Goal: Task Accomplishment & Management: Manage account settings

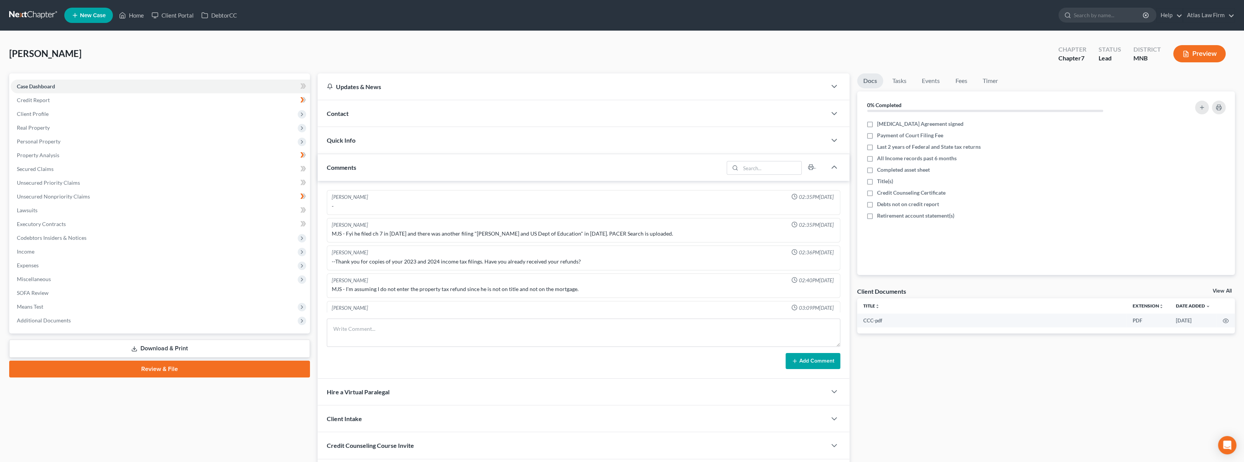
scroll to position [391, 0]
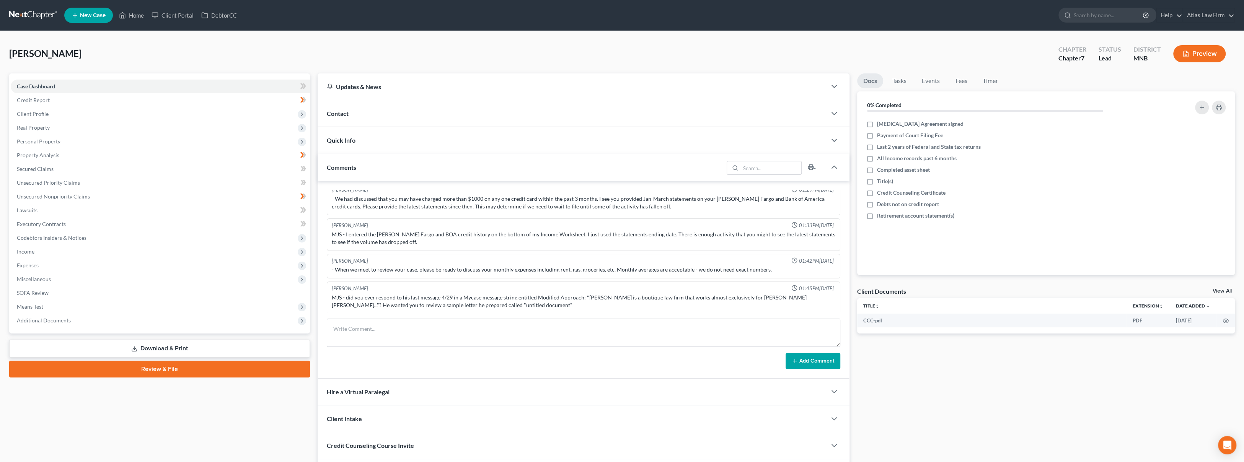
click at [30, 10] on link at bounding box center [33, 15] width 49 height 14
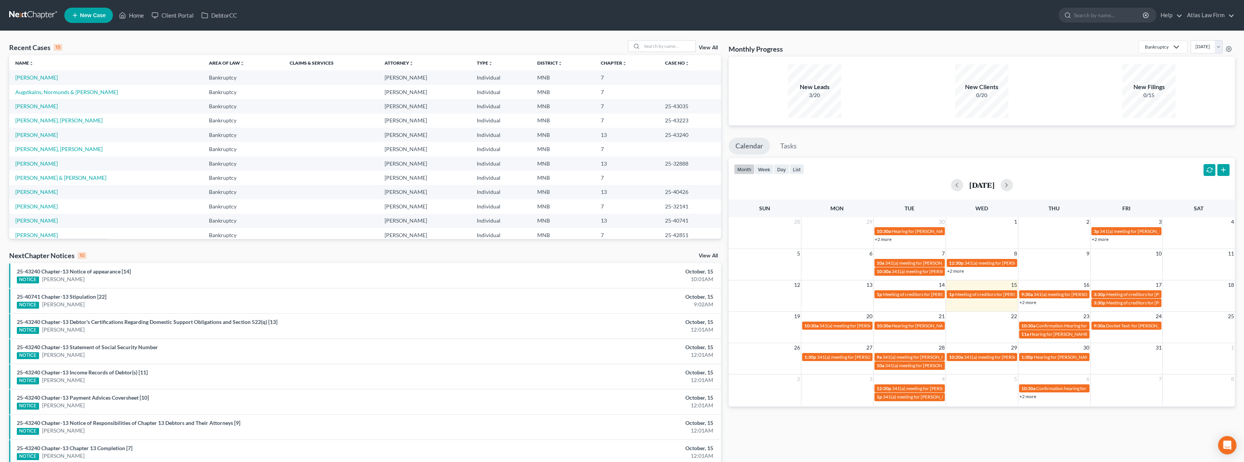
click at [661, 47] on input "search" at bounding box center [669, 46] width 54 height 11
type input "scaramuzza"
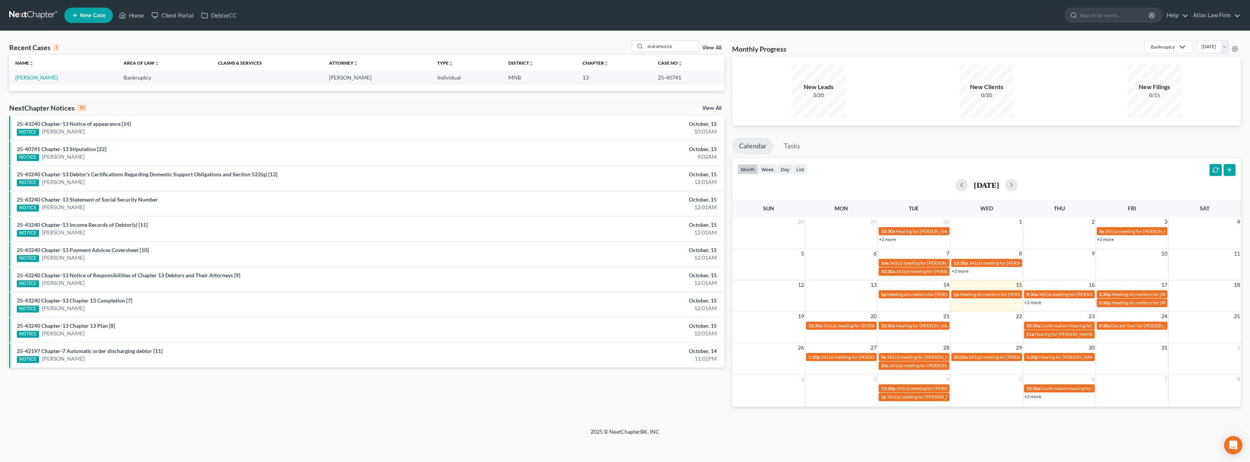
click at [28, 81] on td "[PERSON_NAME]" at bounding box center [63, 77] width 108 height 14
click at [29, 80] on link "[PERSON_NAME]" at bounding box center [36, 77] width 42 height 7
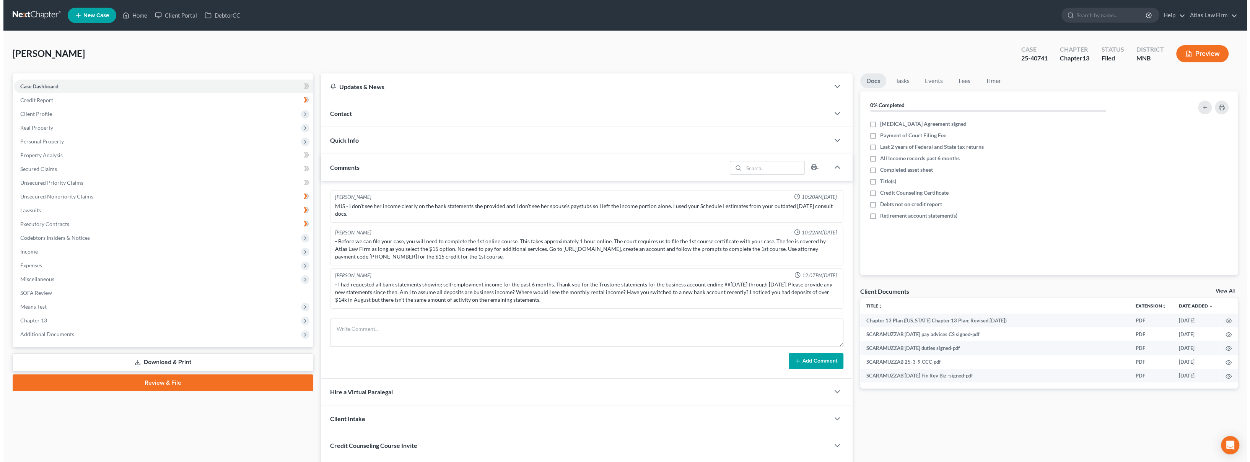
scroll to position [465, 0]
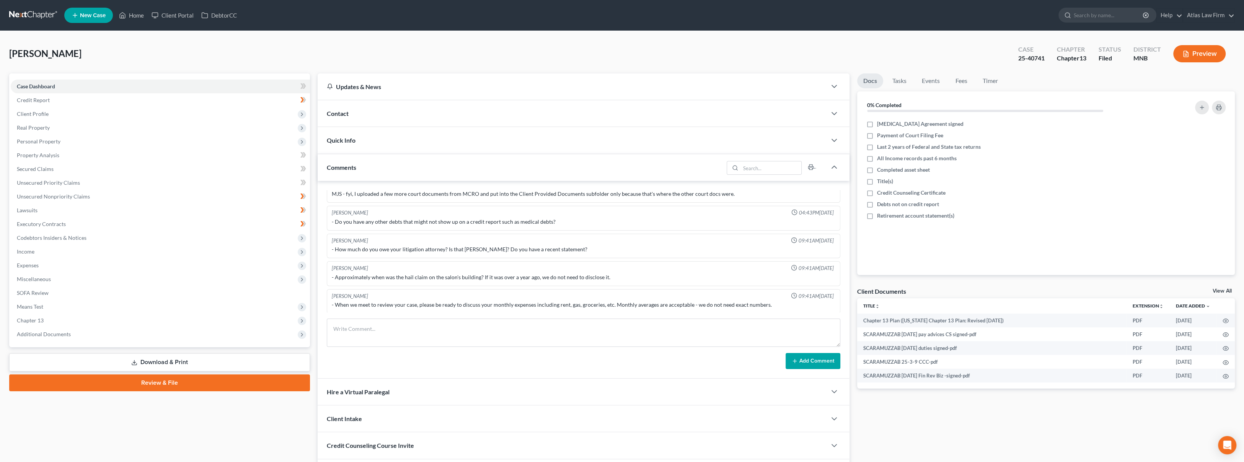
click at [57, 318] on span "Chapter 13" at bounding box center [160, 321] width 299 height 14
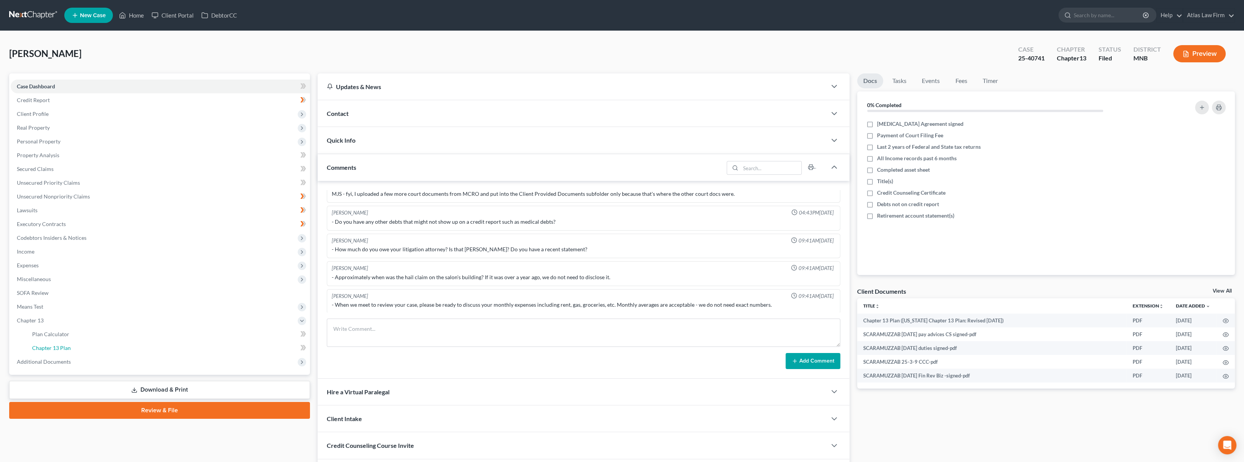
drag, startPoint x: 68, startPoint y: 346, endPoint x: 96, endPoint y: 346, distance: 27.9
click at [68, 346] on span "Chapter 13 Plan" at bounding box center [51, 348] width 39 height 7
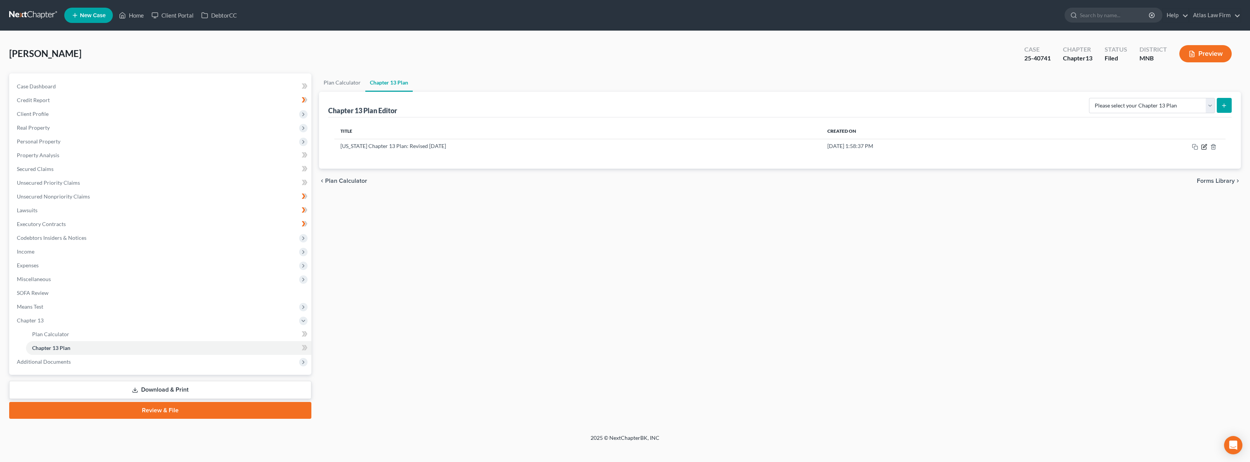
click at [1203, 147] on icon "button" at bounding box center [1204, 147] width 6 height 6
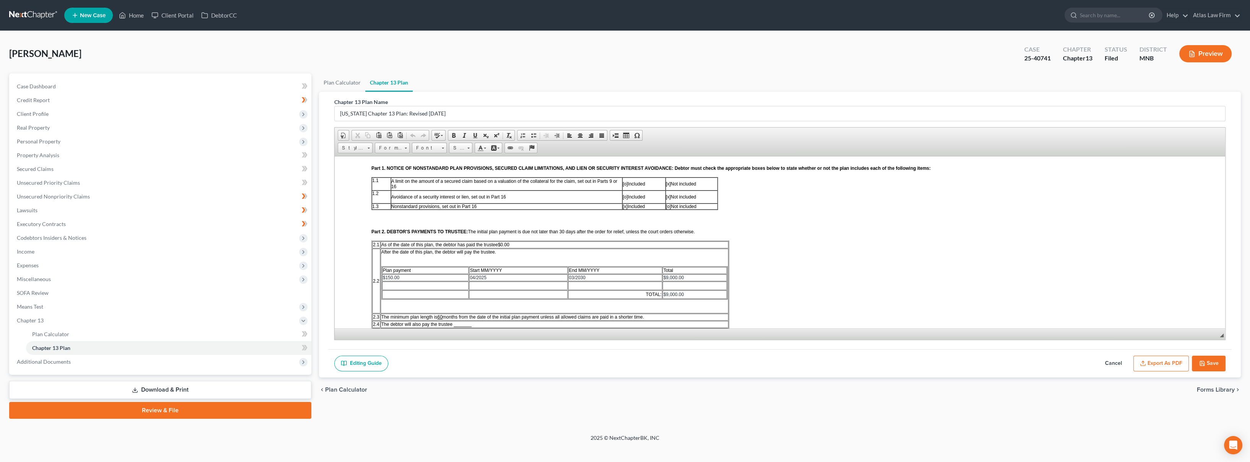
scroll to position [170, 0]
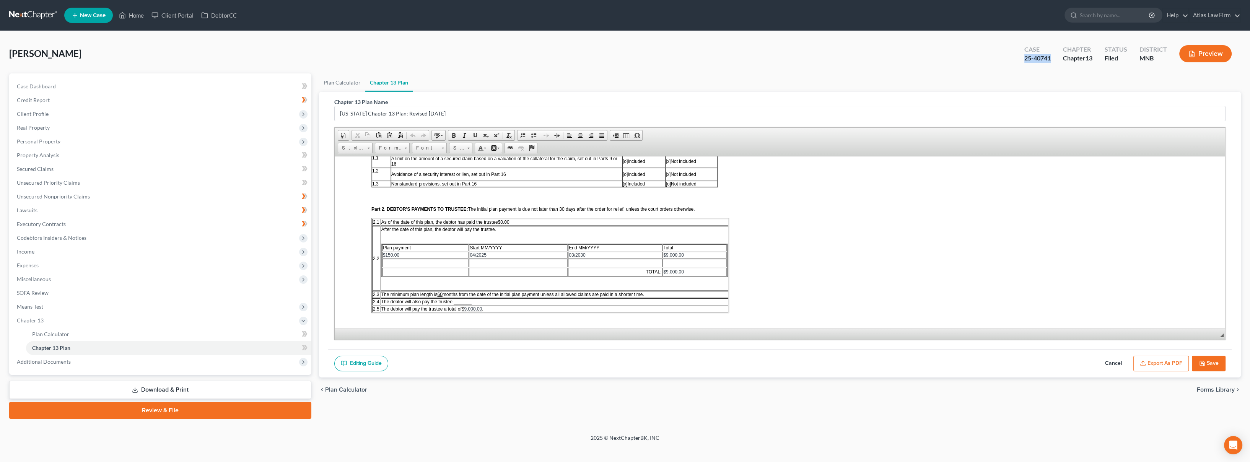
drag, startPoint x: 1052, startPoint y: 63, endPoint x: 1025, endPoint y: 64, distance: 27.2
click at [1025, 64] on div "Case 25-40741" at bounding box center [1037, 54] width 39 height 23
copy div "25-40741"
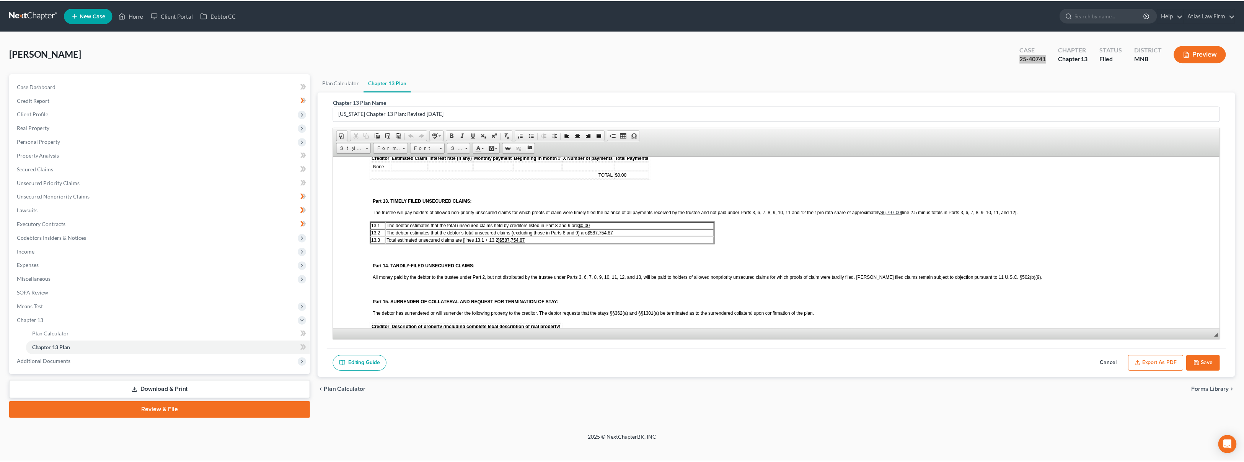
scroll to position [1105, 0]
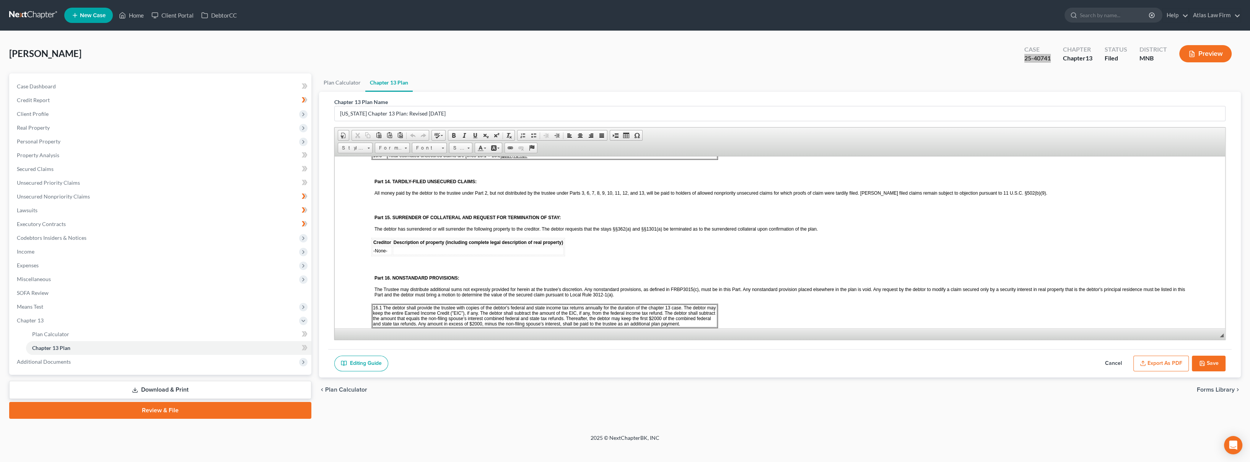
drag, startPoint x: 427, startPoint y: 280, endPoint x: 426, endPoint y: 291, distance: 11.5
click at [427, 287] on span "The Trustee may distribute additional sums not expressly provided for herein at…" at bounding box center [780, 292] width 811 height 11
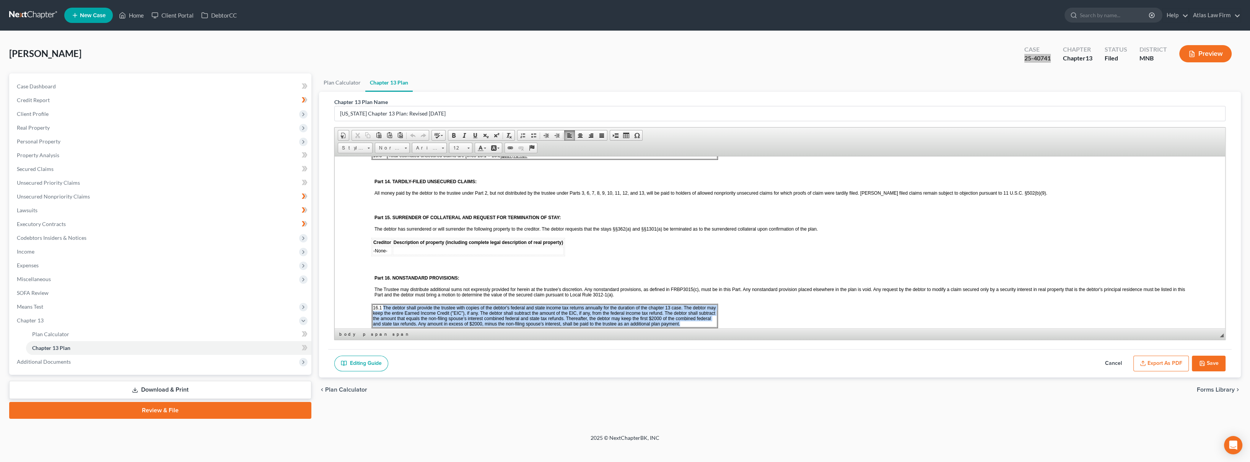
drag, startPoint x: 681, startPoint y: 315, endPoint x: 384, endPoint y: 301, distance: 297.6
click at [384, 304] on td "16.1 The debtor shall provide the trustee with copies of the debtor's federal a…" at bounding box center [544, 315] width 345 height 23
copy span "The debtor shall provide the trustee with copies of the debtor's federal and st…"
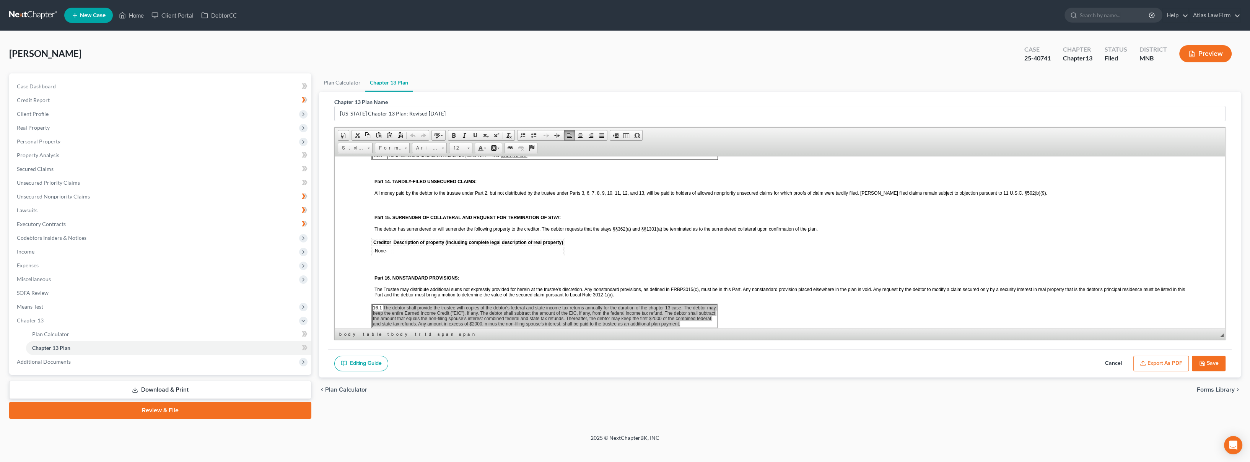
drag, startPoint x: 96, startPoint y: 130, endPoint x: 94, endPoint y: 134, distance: 4.1
click at [96, 130] on span "Real Property" at bounding box center [161, 128] width 301 height 14
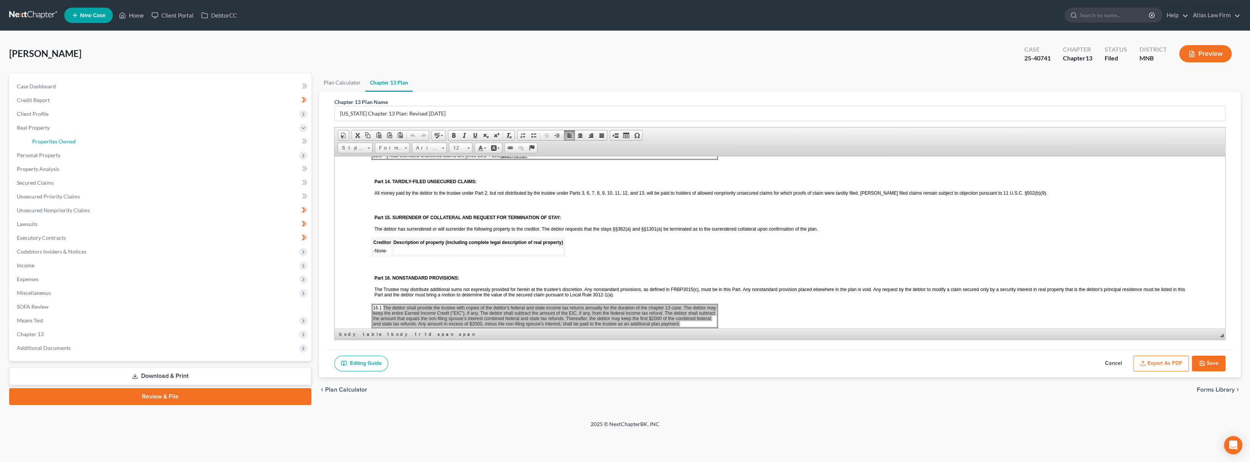
click at [97, 140] on link "Properties Owned" at bounding box center [168, 142] width 285 height 14
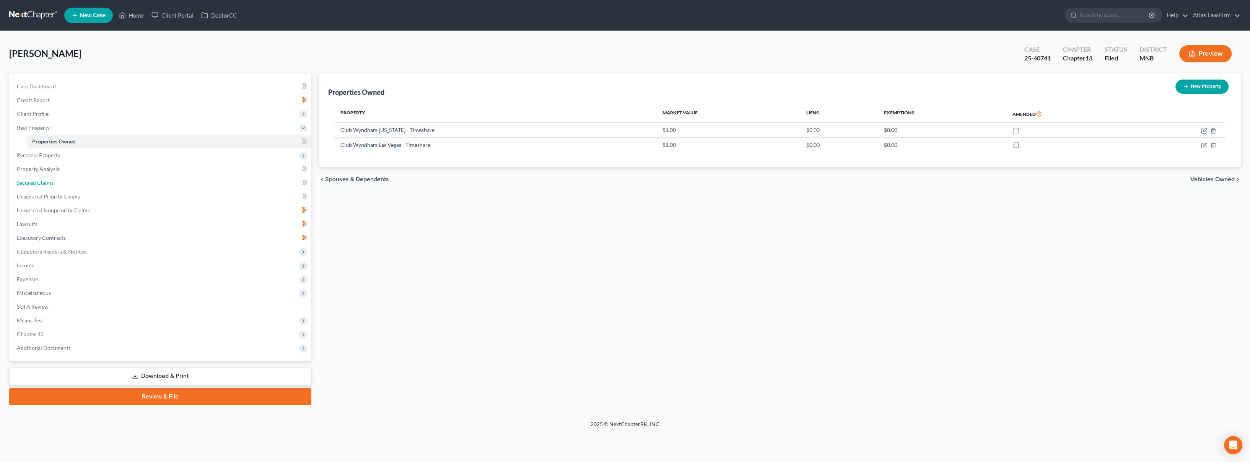
click at [106, 181] on link "Secured Claims" at bounding box center [161, 183] width 301 height 14
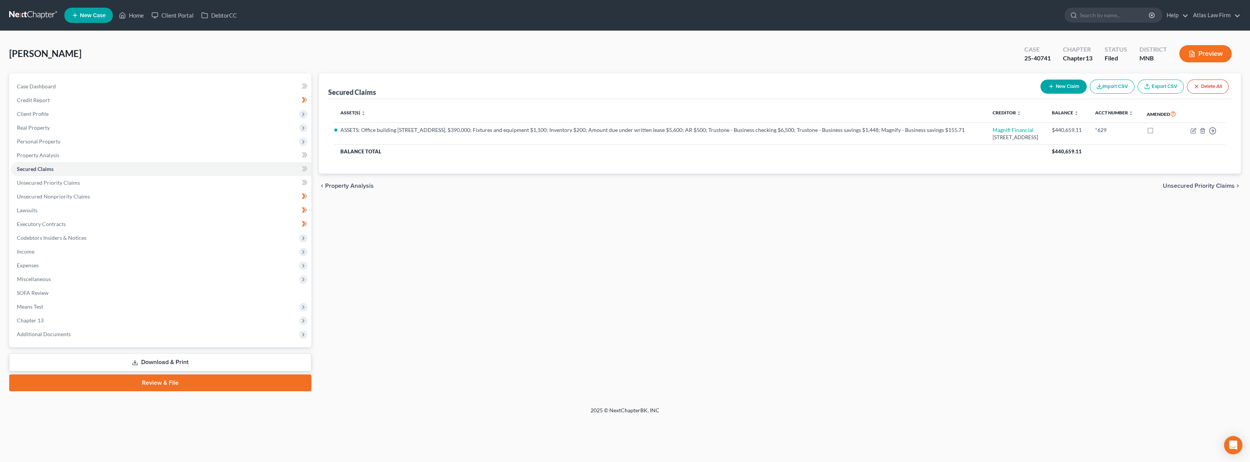
click at [68, 336] on span "Additional Documents" at bounding box center [44, 334] width 54 height 7
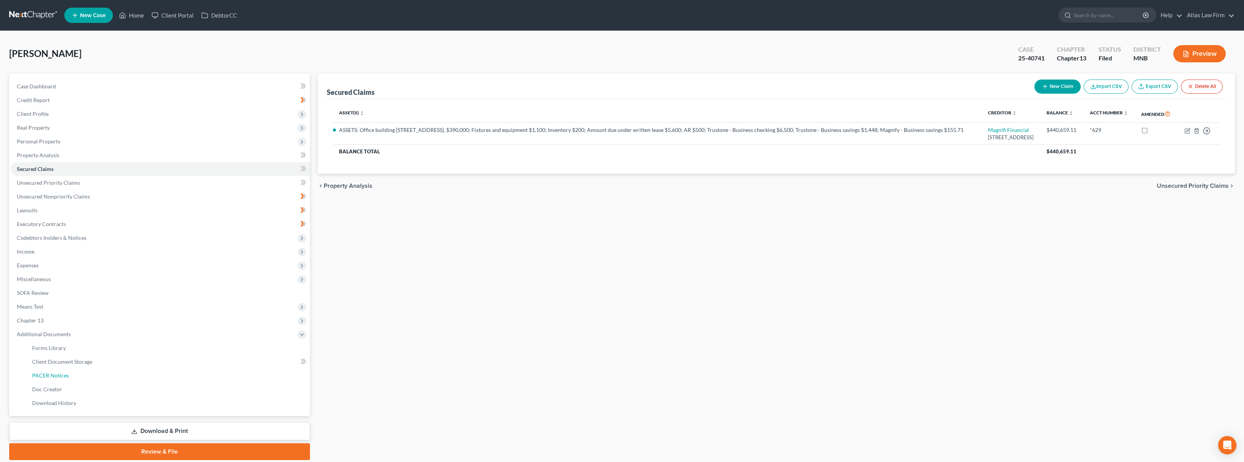
click at [67, 373] on span "PACER Notices" at bounding box center [50, 375] width 37 height 7
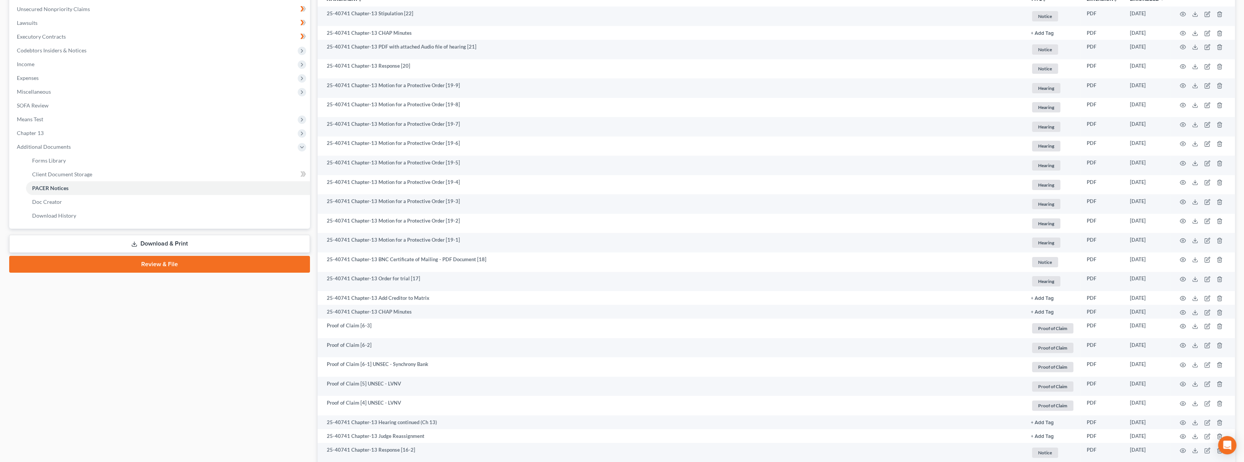
scroll to position [42, 0]
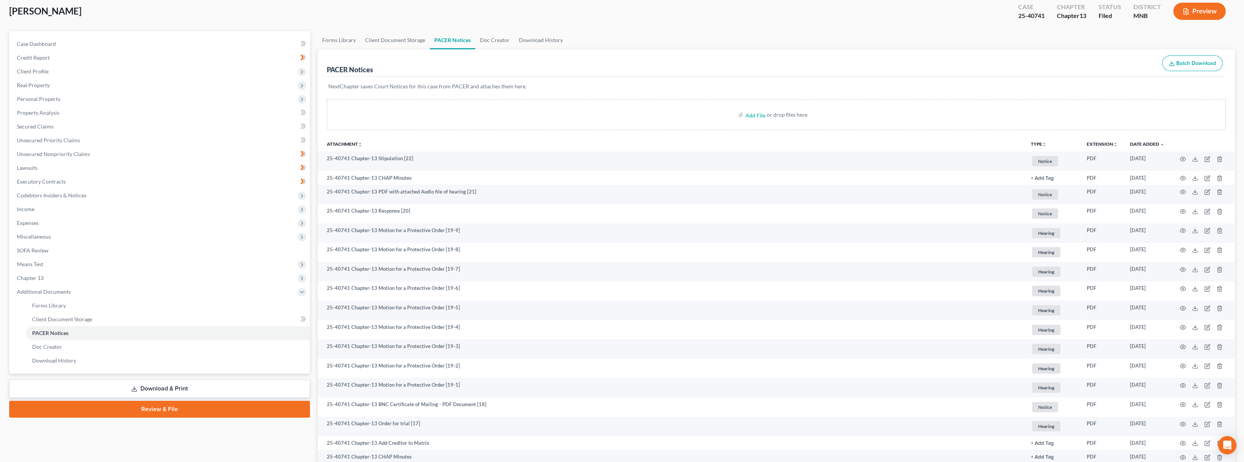
click at [1038, 147] on th "TYPE unfold_more NONE Amend Sched I & J Conversion page Fee application Fin Rev…" at bounding box center [1052, 143] width 56 height 15
click at [1038, 145] on button "TYPE unfold_more" at bounding box center [1039, 144] width 16 height 5
click at [537, 137] on th "Attachment unfold_more expand_more expand_less" at bounding box center [671, 143] width 707 height 15
click at [21, 127] on span "Secured Claims" at bounding box center [35, 126] width 37 height 7
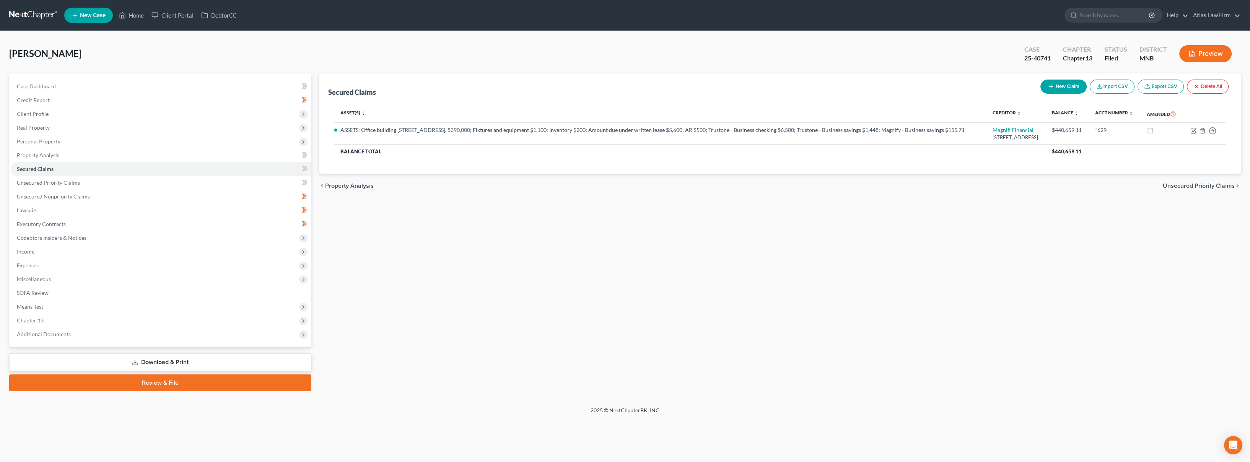
click at [74, 337] on span "Additional Documents" at bounding box center [161, 334] width 301 height 14
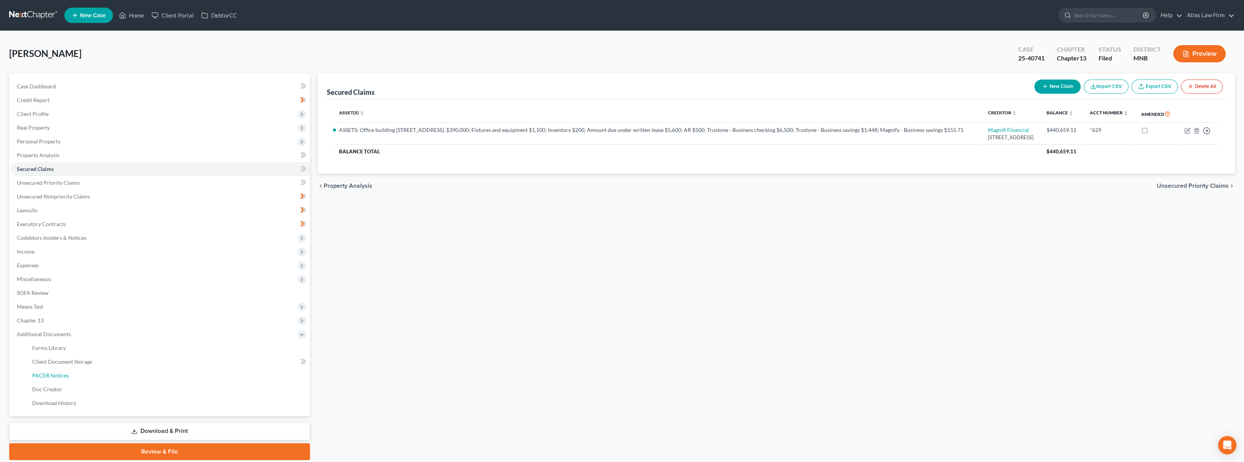
click at [77, 378] on link "PACER Notices" at bounding box center [168, 376] width 284 height 14
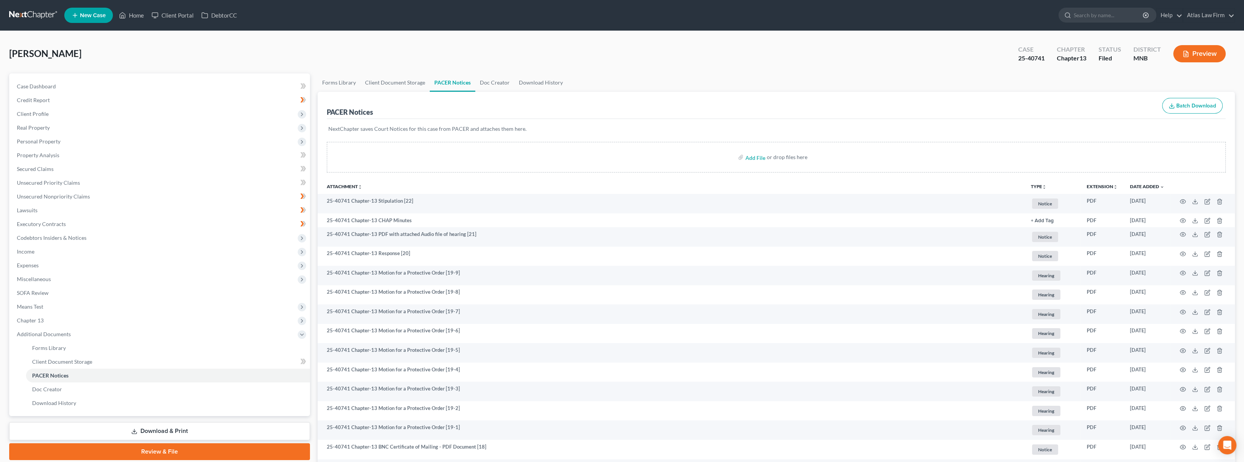
click at [1038, 185] on button "TYPE unfold_more" at bounding box center [1039, 186] width 16 height 5
click at [1047, 306] on link "Proof of Claim" at bounding box center [1067, 307] width 72 height 13
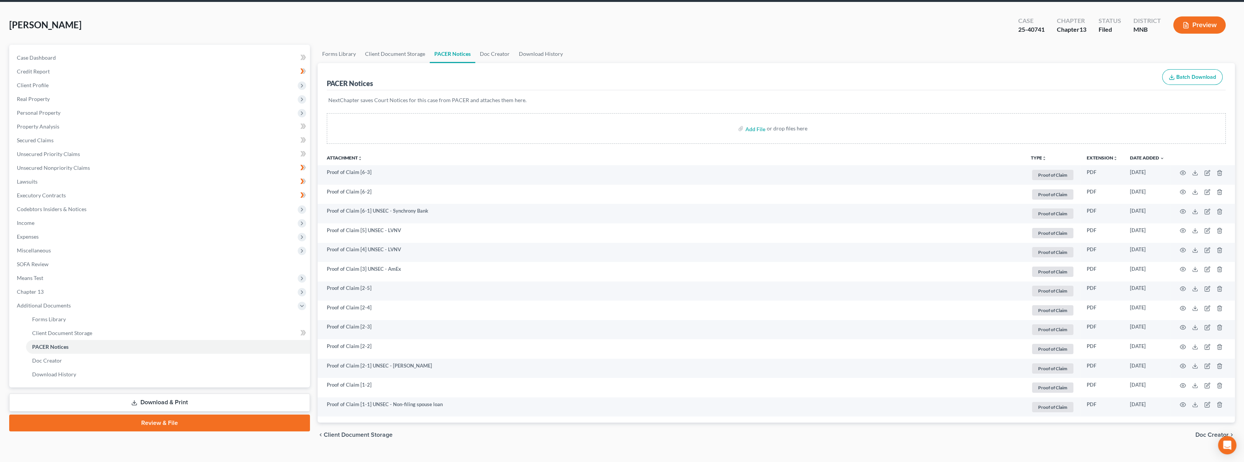
scroll to position [42, 0]
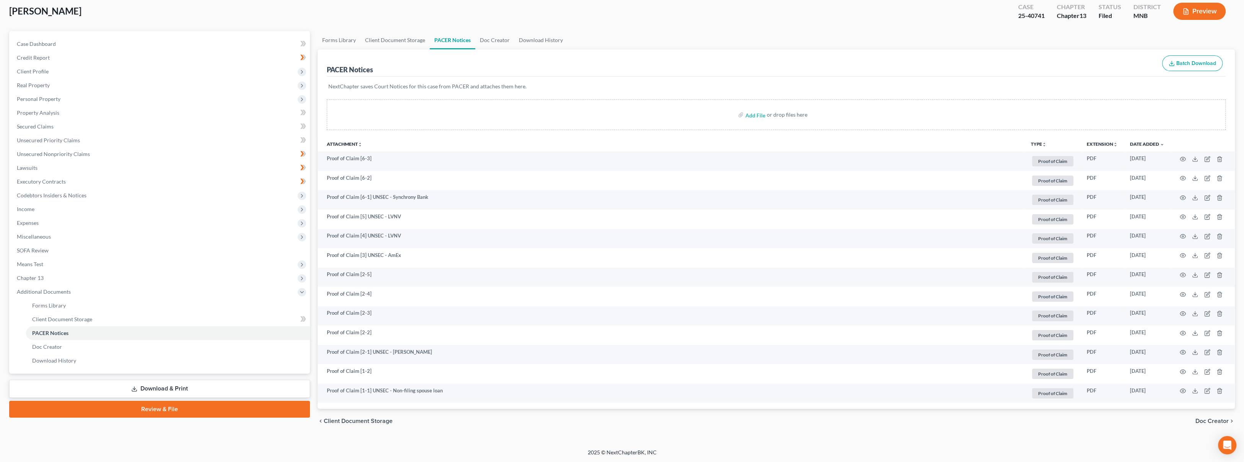
click at [94, 225] on span "Expenses" at bounding box center [160, 223] width 299 height 14
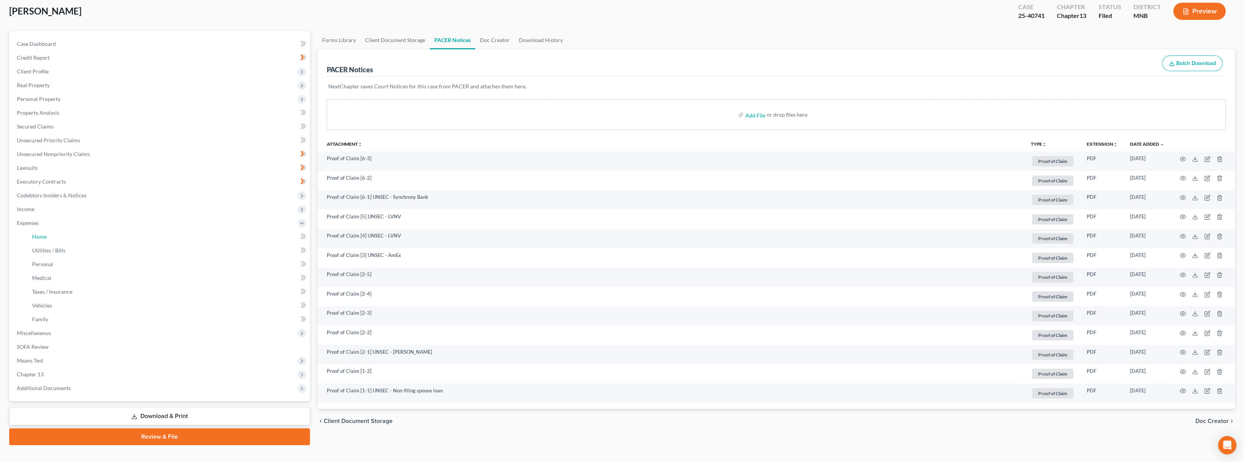
click at [96, 238] on link "Home" at bounding box center [168, 237] width 284 height 14
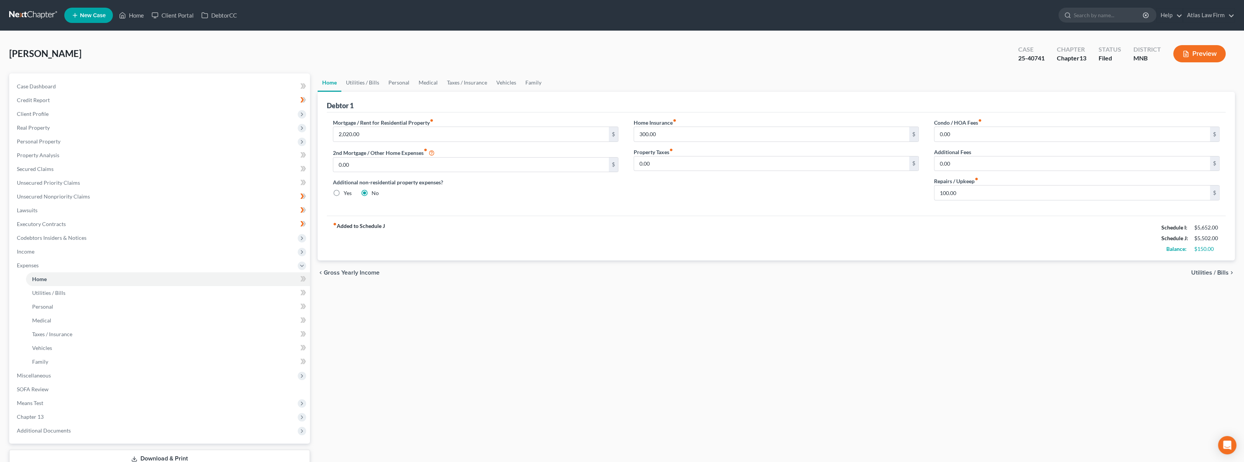
click at [254, 55] on div "Scaramuzza, Beth Upgraded Case 25-40741 Chapter Chapter 13 Status Filed Distric…" at bounding box center [621, 56] width 1225 height 33
click at [90, 125] on span "Real Property" at bounding box center [160, 128] width 299 height 14
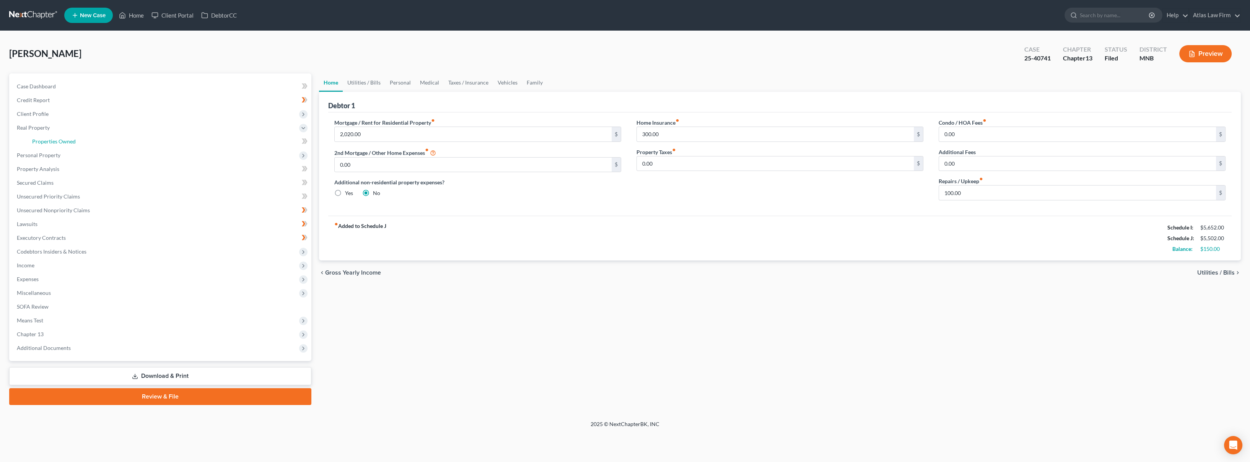
click at [84, 142] on link "Properties Owned" at bounding box center [168, 142] width 285 height 14
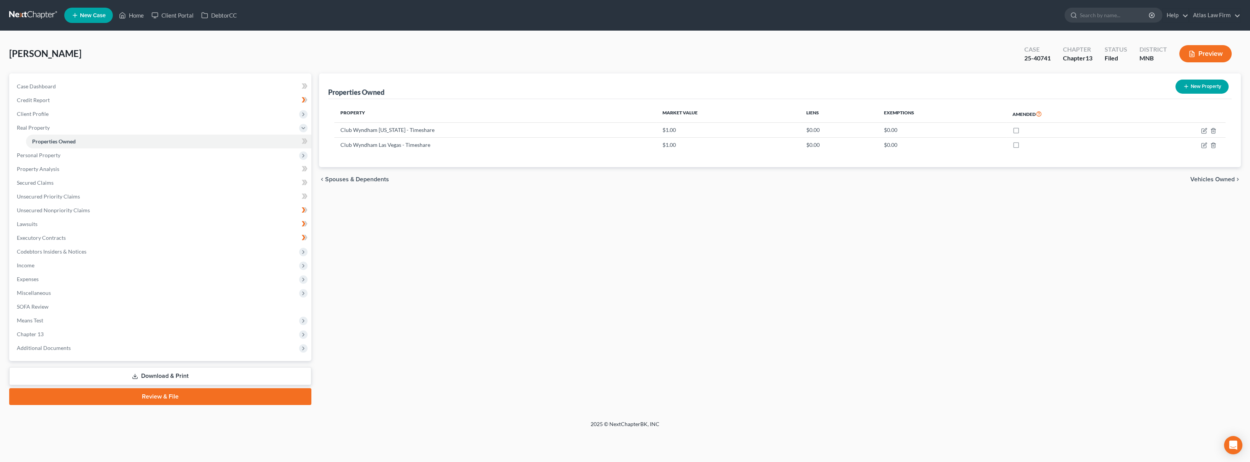
click at [112, 154] on span "Personal Property" at bounding box center [161, 155] width 301 height 14
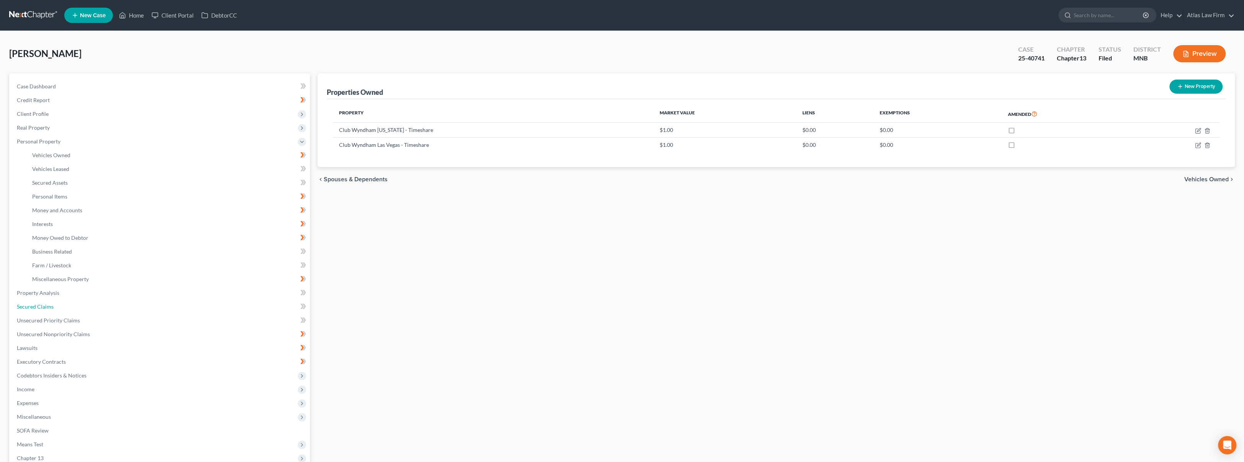
click at [115, 313] on link "Secured Claims" at bounding box center [160, 307] width 299 height 14
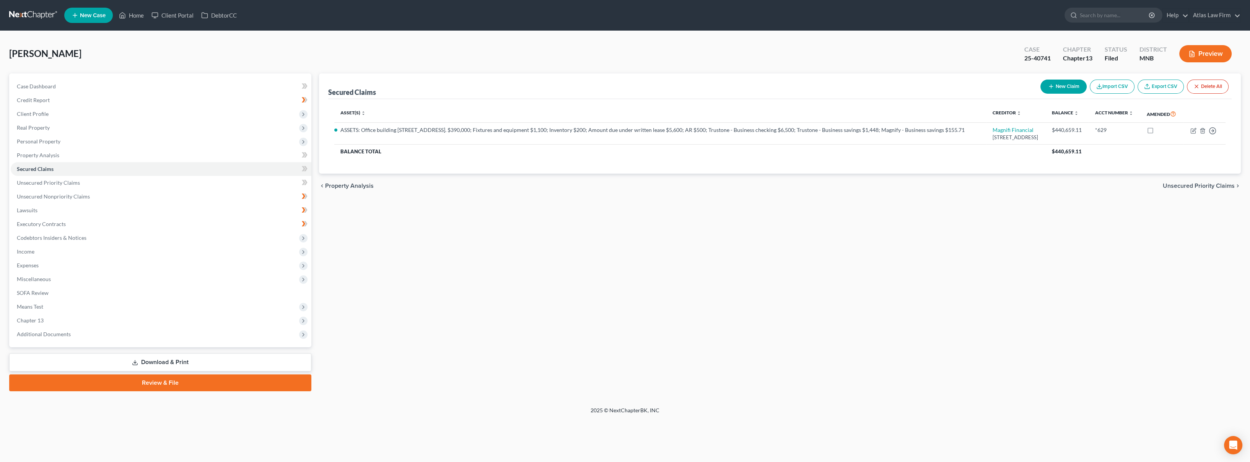
click at [36, 10] on link at bounding box center [33, 15] width 49 height 14
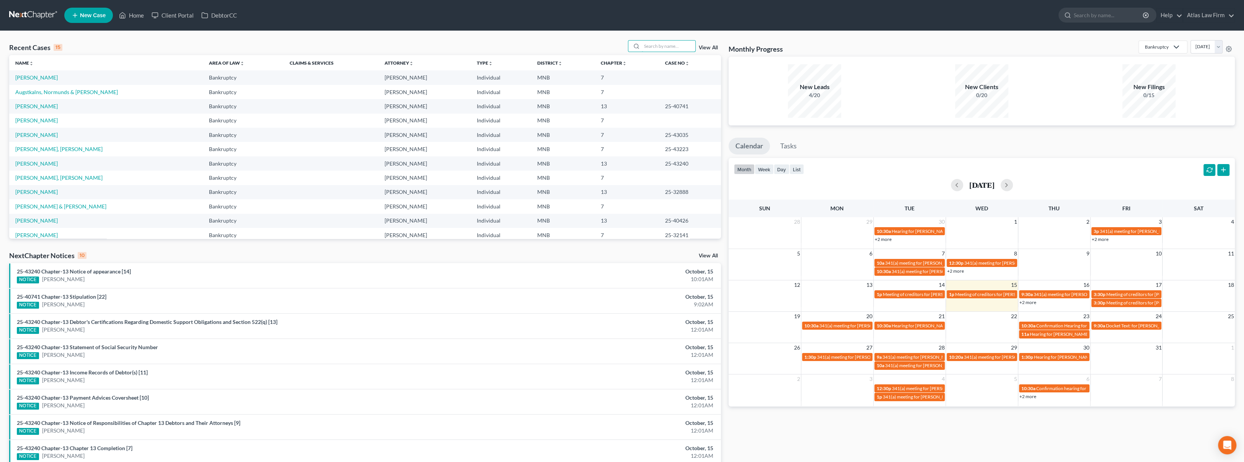
click at [685, 45] on input "search" at bounding box center [669, 46] width 54 height 11
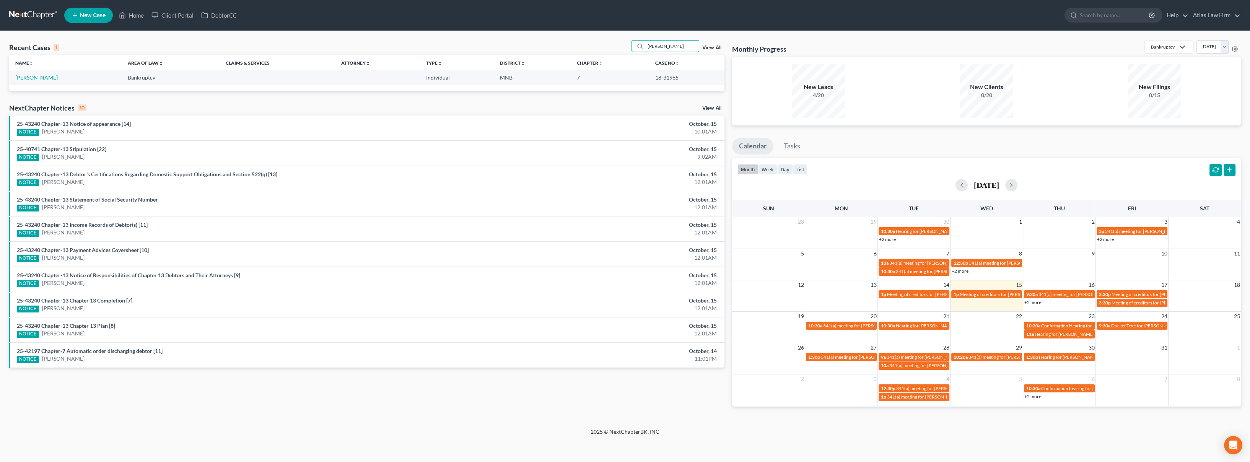
drag, startPoint x: 674, startPoint y: 45, endPoint x: 647, endPoint y: 46, distance: 26.8
click at [647, 46] on input "sullivan" at bounding box center [672, 46] width 54 height 11
type input "thayer"
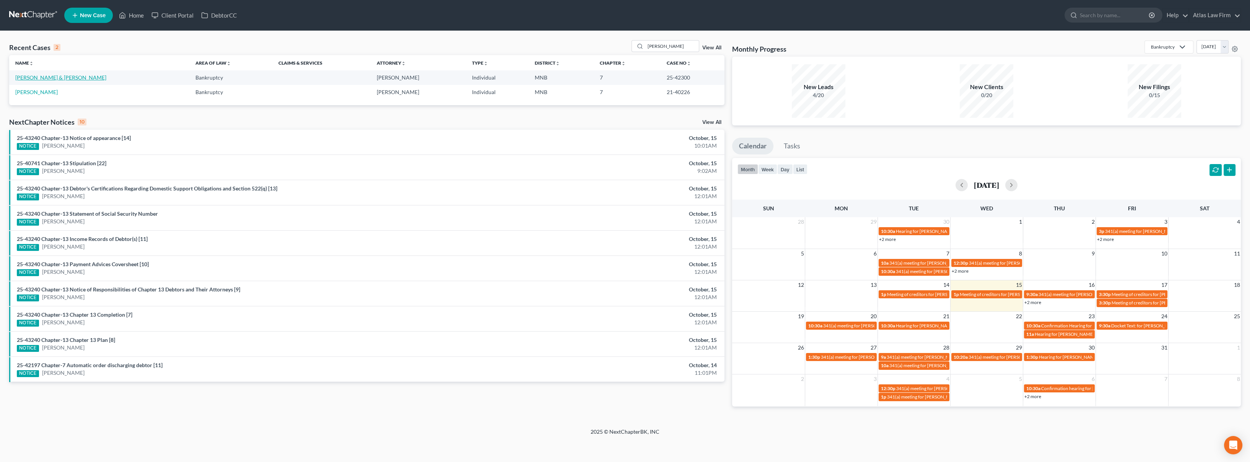
click at [52, 78] on link "[PERSON_NAME] & [PERSON_NAME]" at bounding box center [60, 77] width 91 height 7
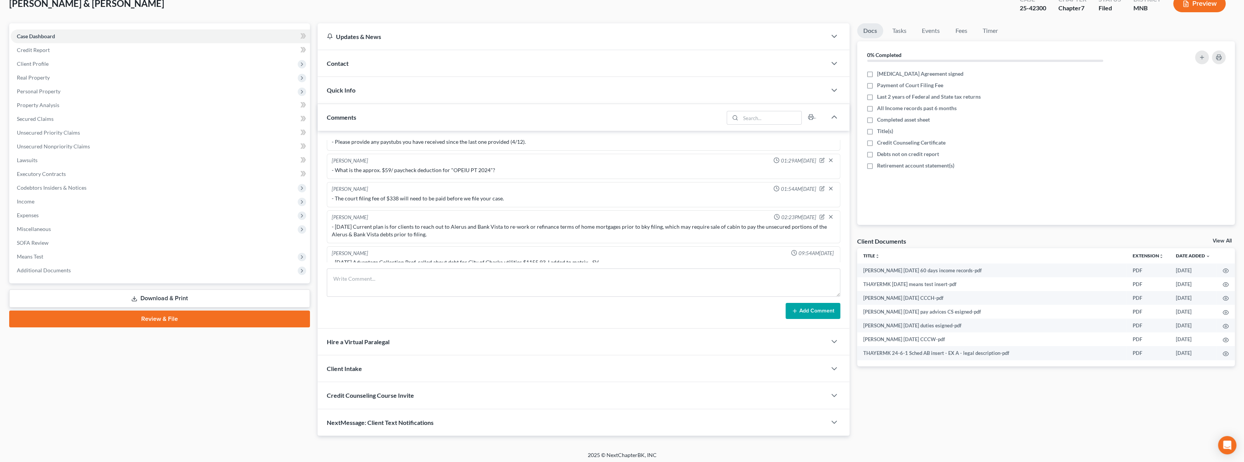
scroll to position [52, 0]
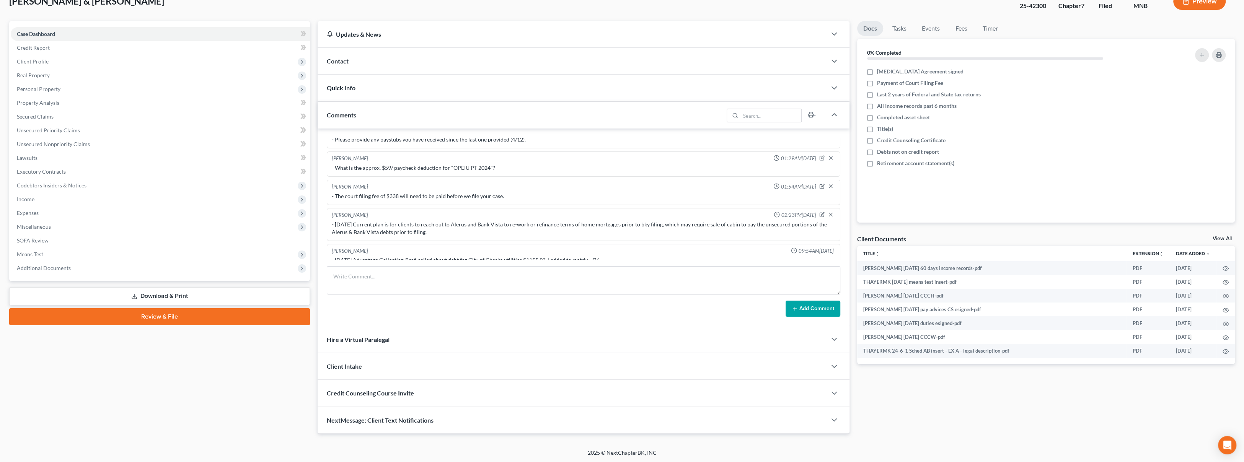
click at [169, 267] on span "Additional Documents" at bounding box center [160, 268] width 299 height 14
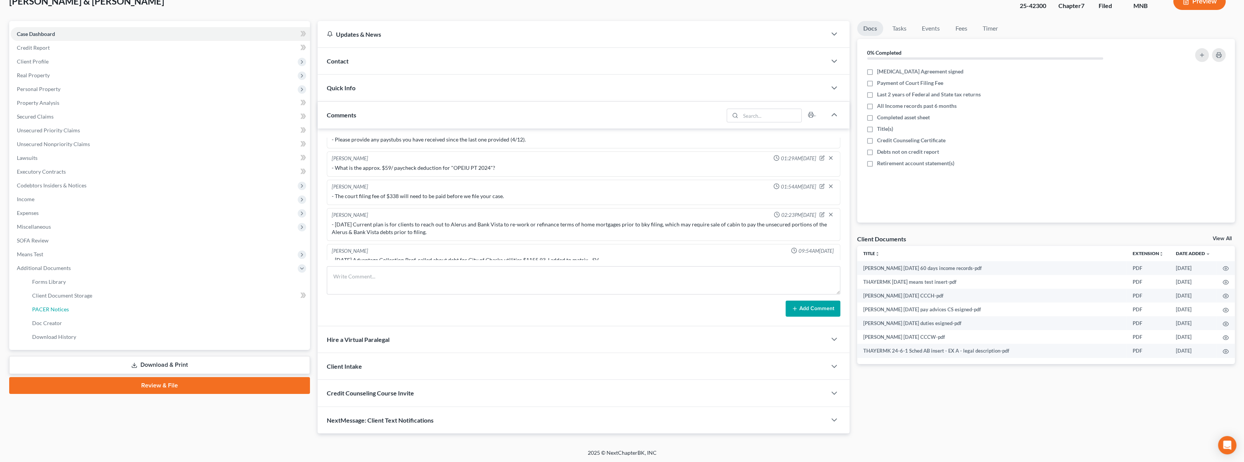
click at [175, 310] on link "PACER Notices" at bounding box center [168, 310] width 284 height 14
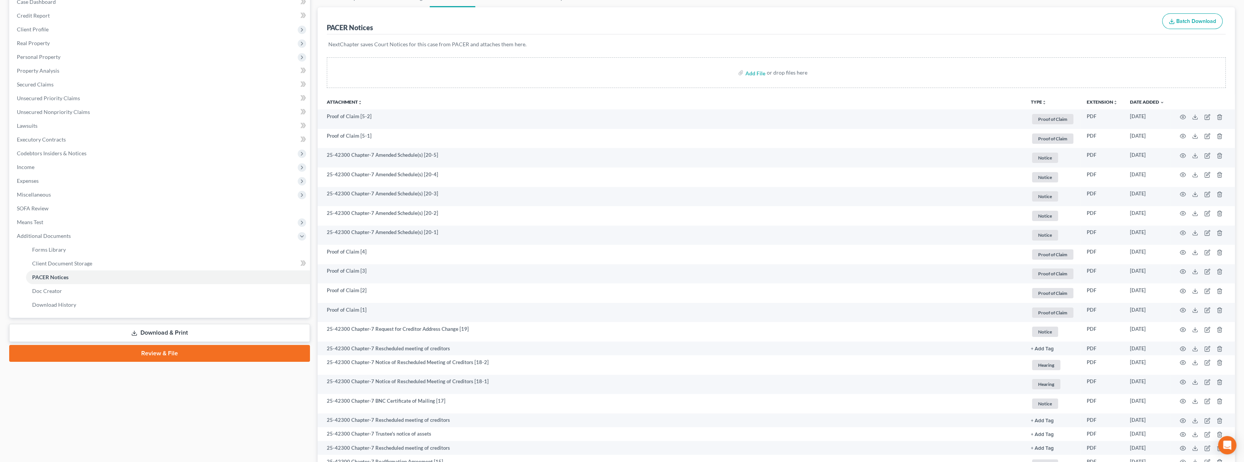
scroll to position [85, 0]
click at [1181, 346] on icon "button" at bounding box center [1182, 348] width 6 height 6
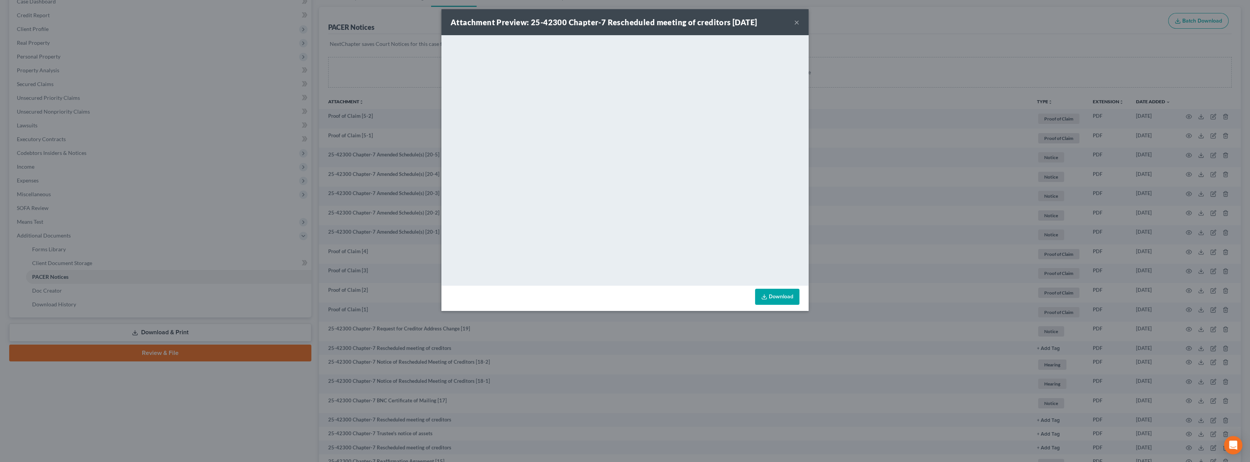
click at [795, 22] on button "×" at bounding box center [796, 22] width 5 height 9
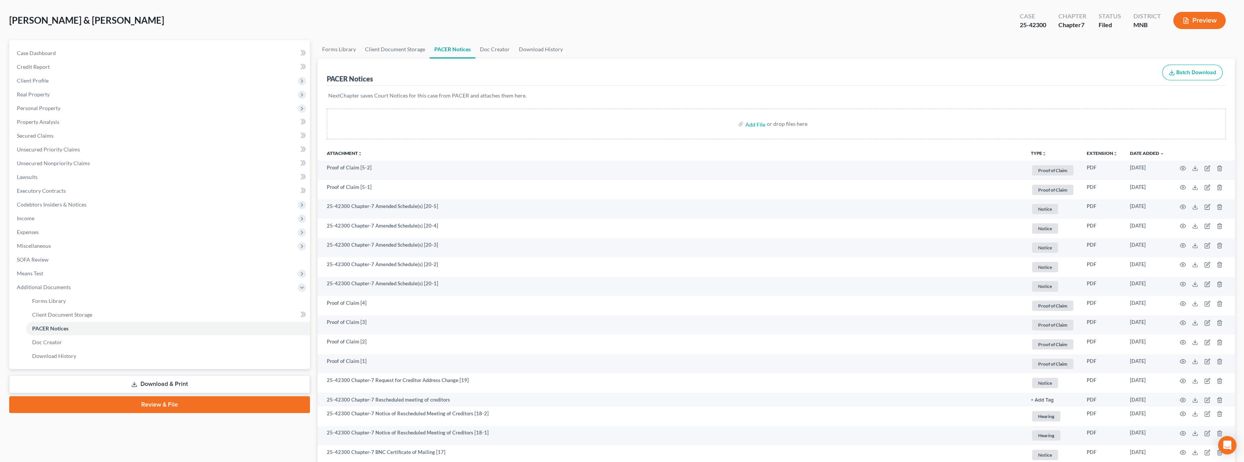
scroll to position [0, 0]
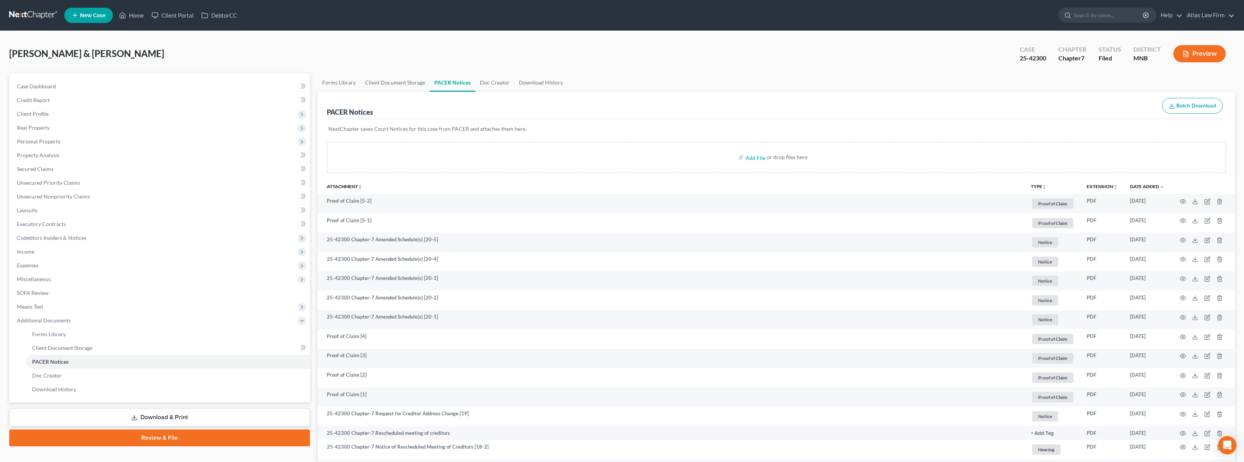
click at [44, 15] on link at bounding box center [33, 15] width 49 height 14
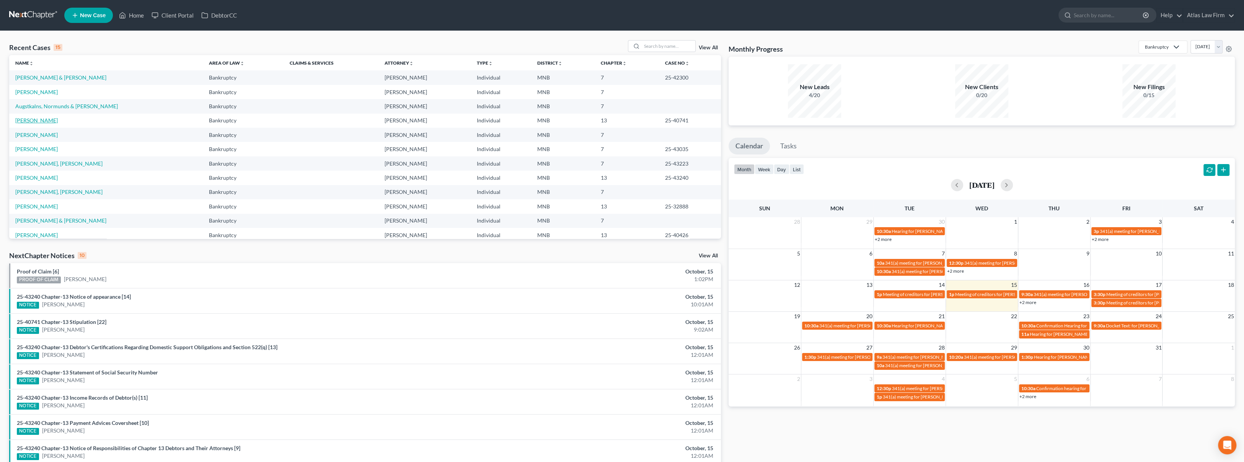
click at [36, 122] on link "[PERSON_NAME]" at bounding box center [36, 120] width 42 height 7
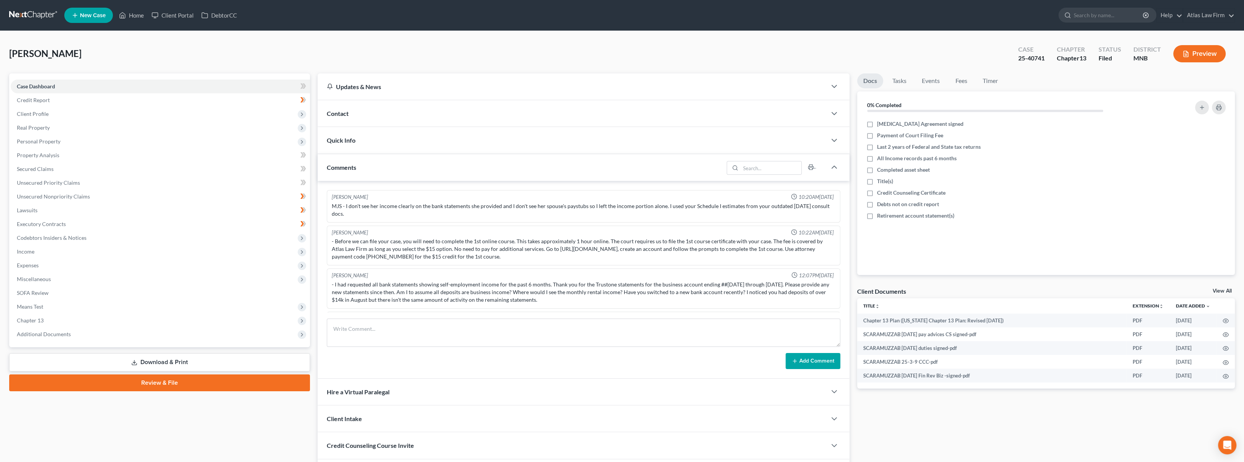
scroll to position [465, 0]
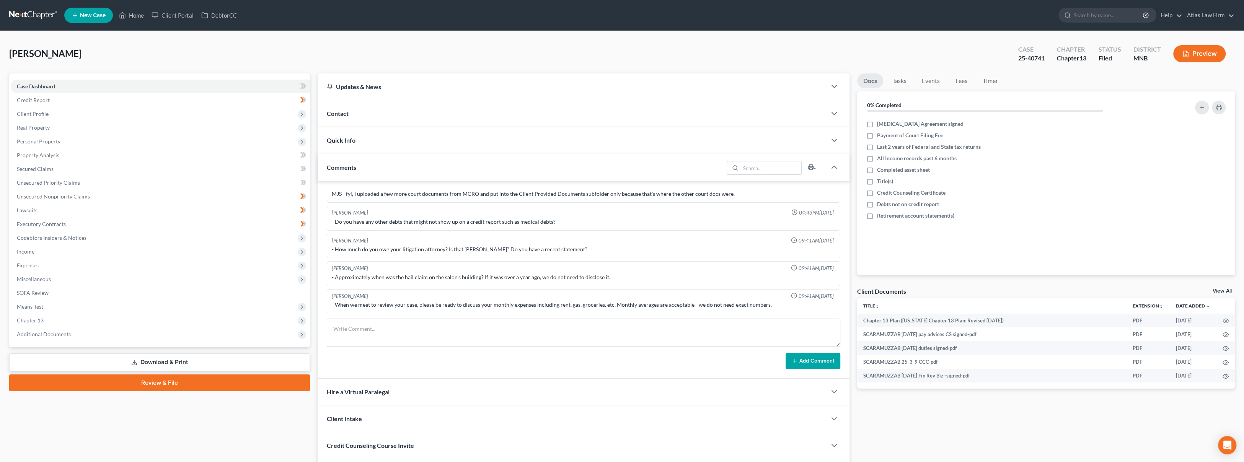
click at [104, 365] on link "Download & Print" at bounding box center [159, 362] width 301 height 18
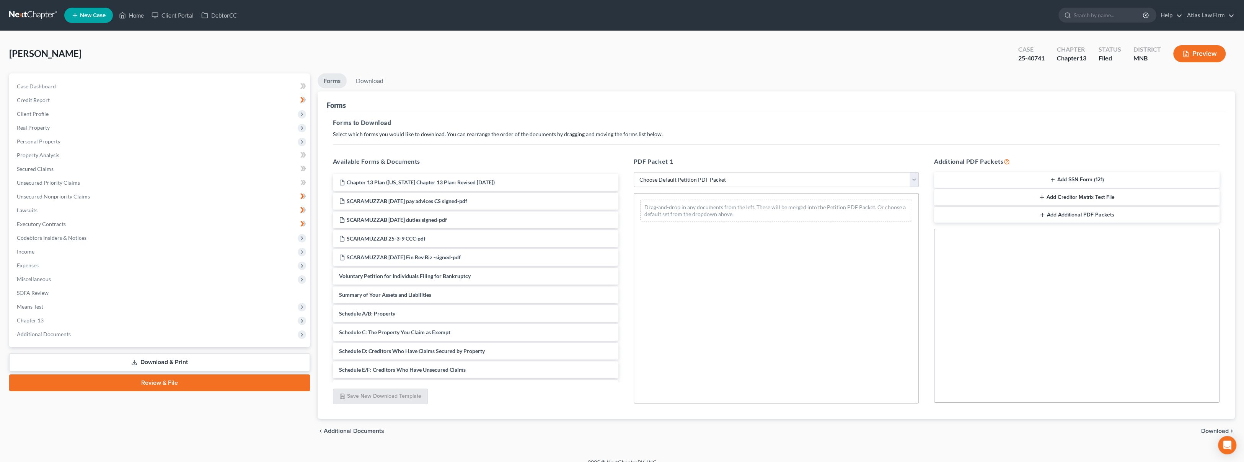
scroll to position [170, 0]
drag, startPoint x: 453, startPoint y: 259, endPoint x: 737, endPoint y: 206, distance: 289.0
click at [624, 206] on div "Schedule I: Your Income Chapter 13 Plan (Minnesota Chapter 13 Plan: Revised 1/1…" at bounding box center [476, 209] width 298 height 410
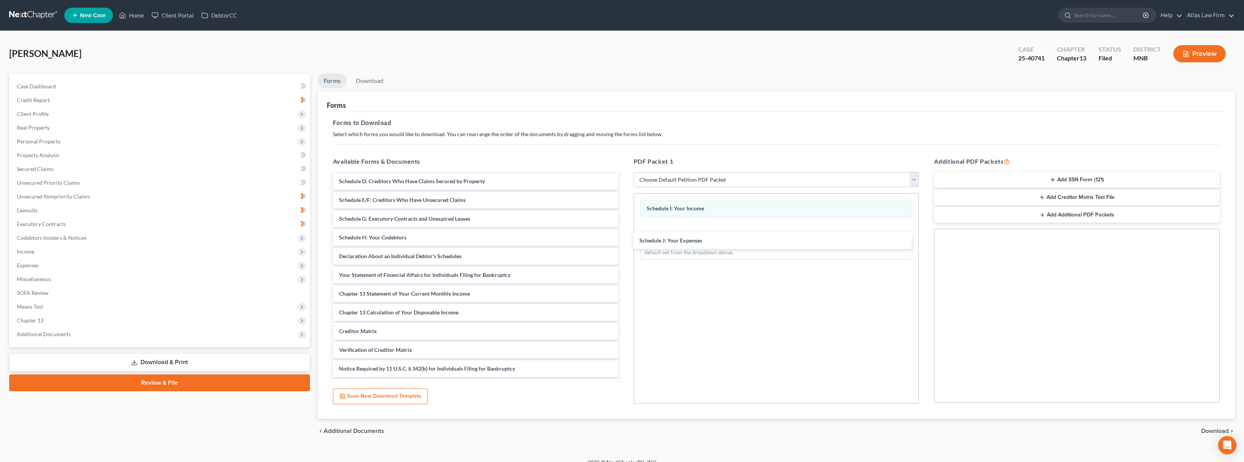
drag, startPoint x: 414, startPoint y: 256, endPoint x: 715, endPoint y: 240, distance: 301.5
click at [624, 240] on div "Schedule J: Your Expenses Chapter 13 Plan (Minnesota Chapter 13 Plan: Revised 1…" at bounding box center [476, 200] width 298 height 392
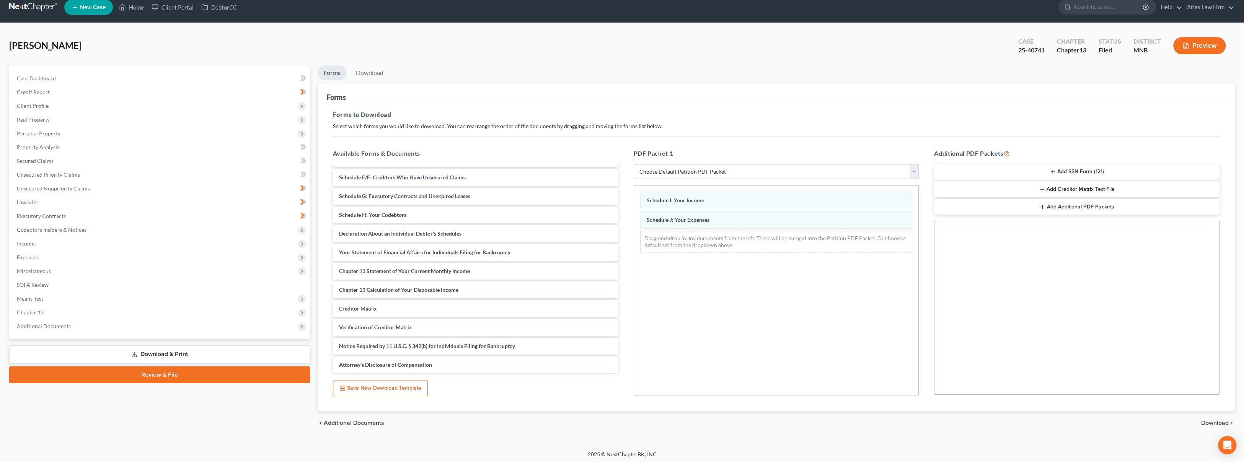
scroll to position [10, 0]
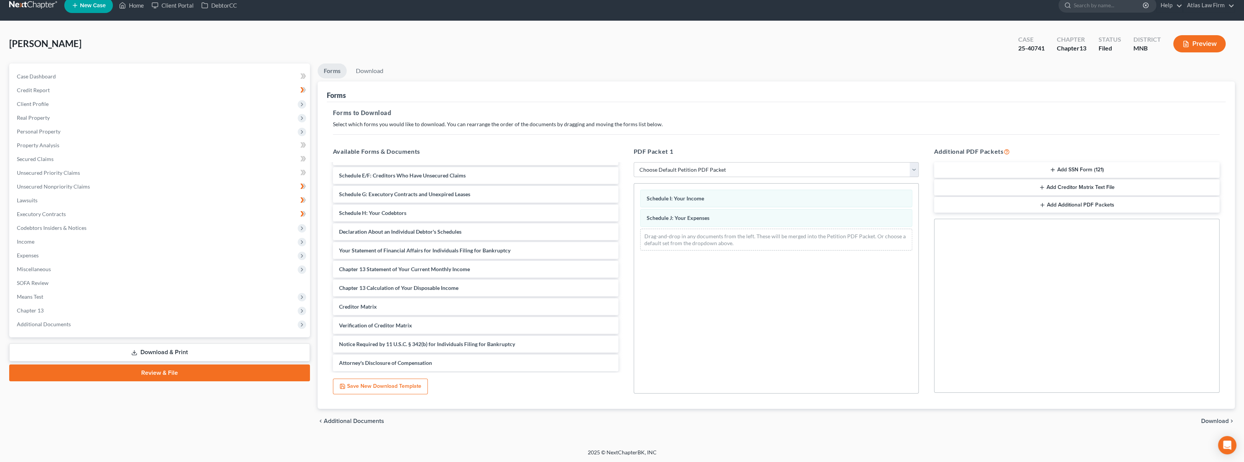
click at [1215, 423] on span "Download" at bounding box center [1215, 421] width 28 height 6
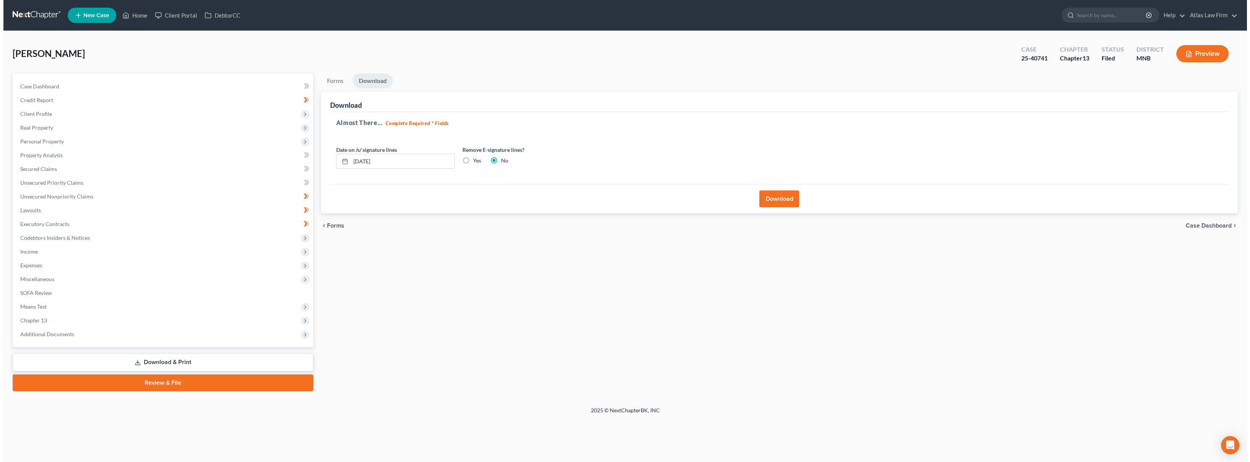
scroll to position [0, 0]
click at [769, 203] on button "Download" at bounding box center [780, 199] width 40 height 17
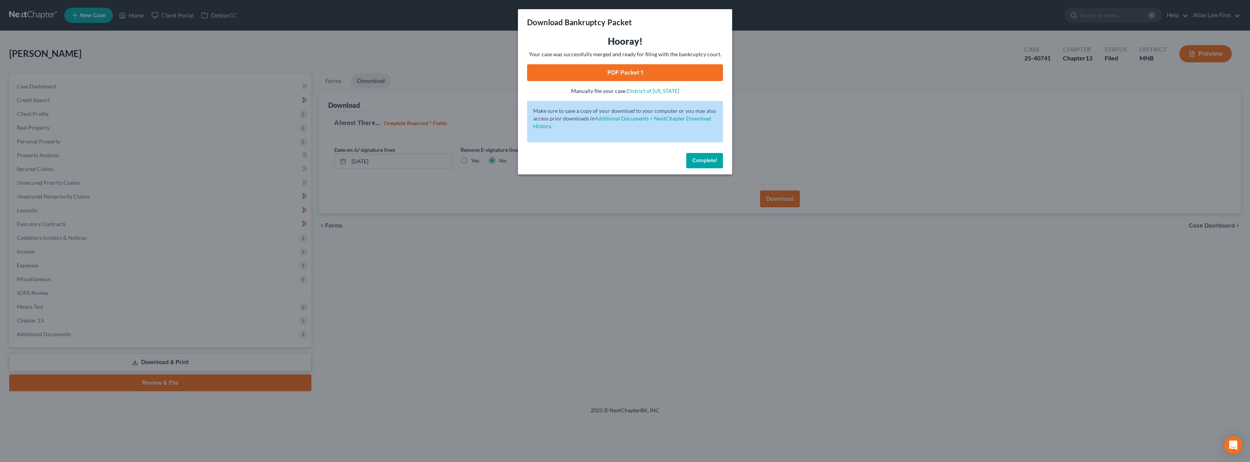
click at [666, 75] on link "PDF Packet 1" at bounding box center [625, 72] width 196 height 17
click at [700, 161] on span "Complete!" at bounding box center [704, 160] width 24 height 7
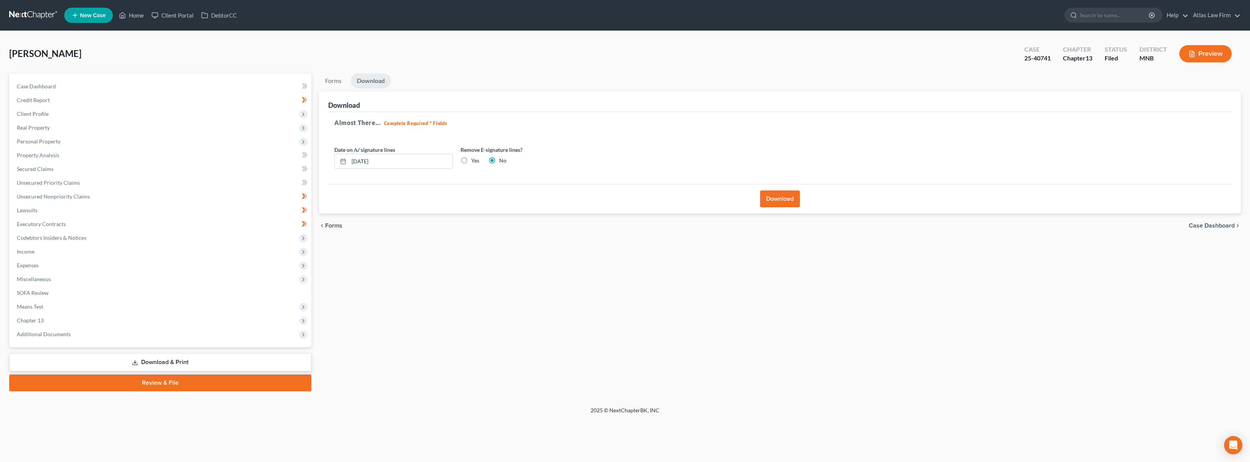
click at [35, 11] on link at bounding box center [33, 15] width 49 height 14
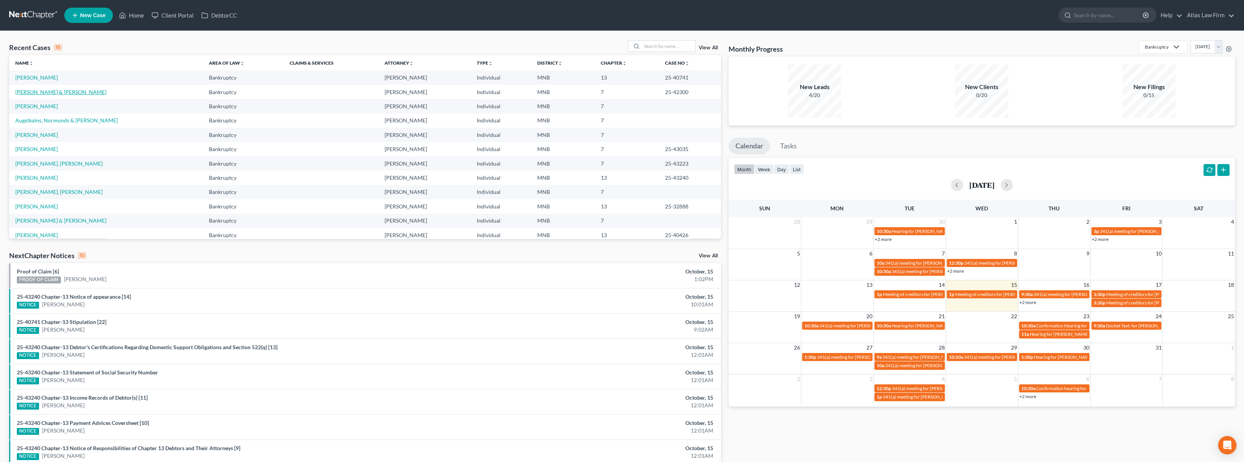
click at [39, 90] on link "[PERSON_NAME] & [PERSON_NAME]" at bounding box center [60, 92] width 91 height 7
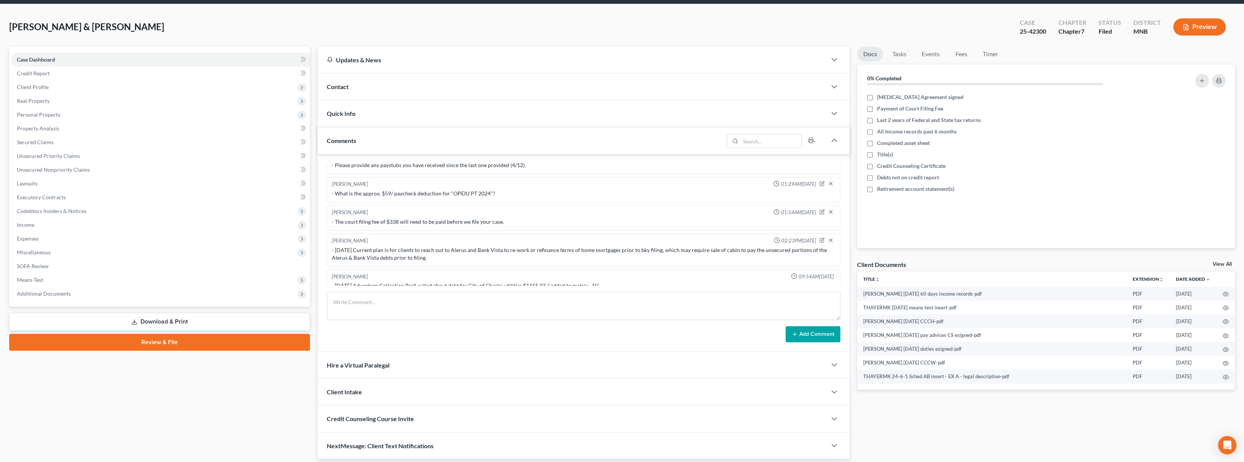
scroll to position [52, 0]
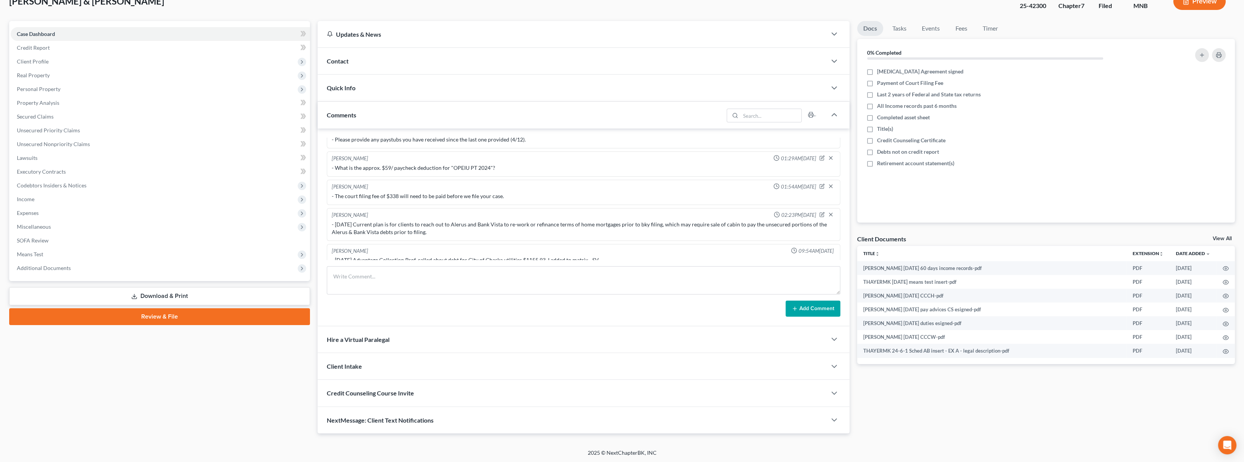
click at [99, 266] on span "Additional Documents" at bounding box center [160, 268] width 299 height 14
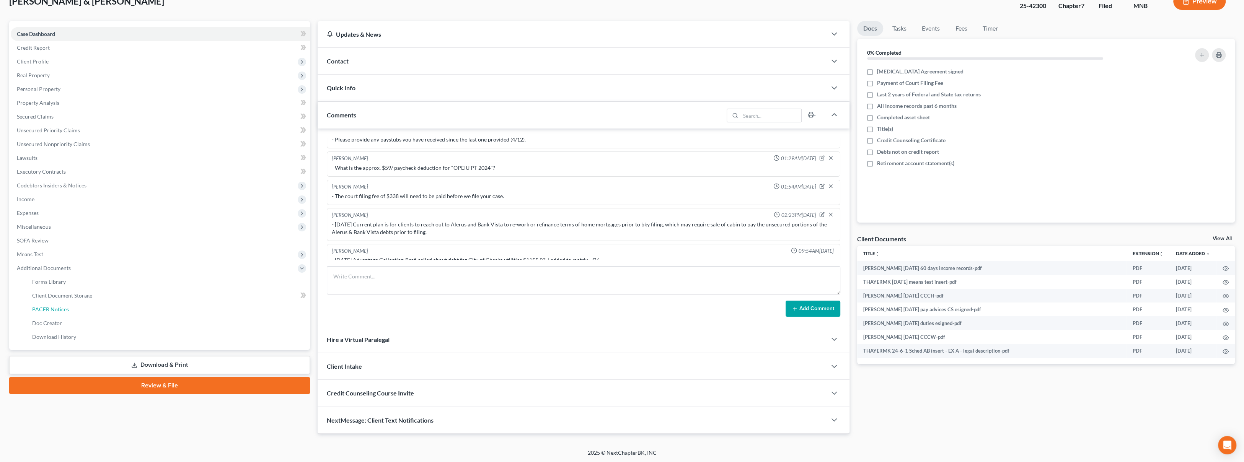
drag, startPoint x: 104, startPoint y: 311, endPoint x: 153, endPoint y: 312, distance: 49.4
click at [104, 312] on link "PACER Notices" at bounding box center [168, 310] width 284 height 14
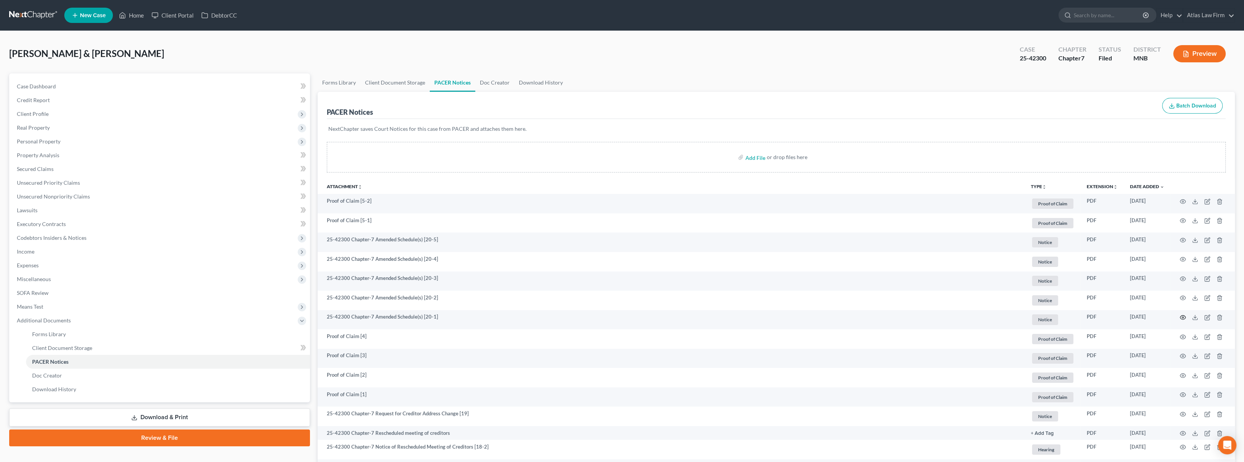
click at [1181, 316] on icon "button" at bounding box center [1183, 318] width 6 height 4
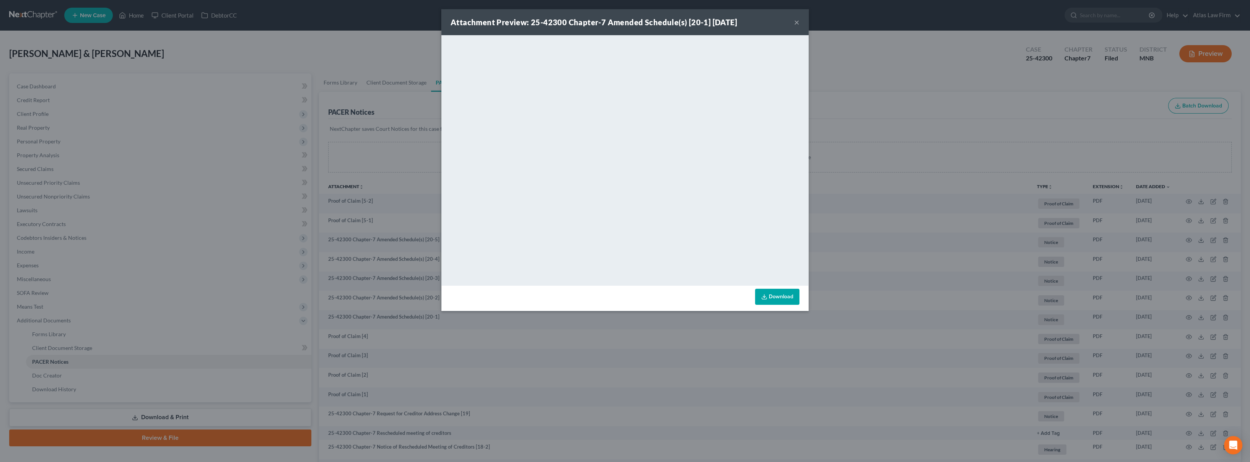
click at [800, 22] on div "Attachment Preview: 25-42300 Chapter-7 Amended Schedule(s) [20-1] [DATE] ×" at bounding box center [624, 22] width 367 height 26
click at [795, 21] on button "×" at bounding box center [796, 22] width 5 height 9
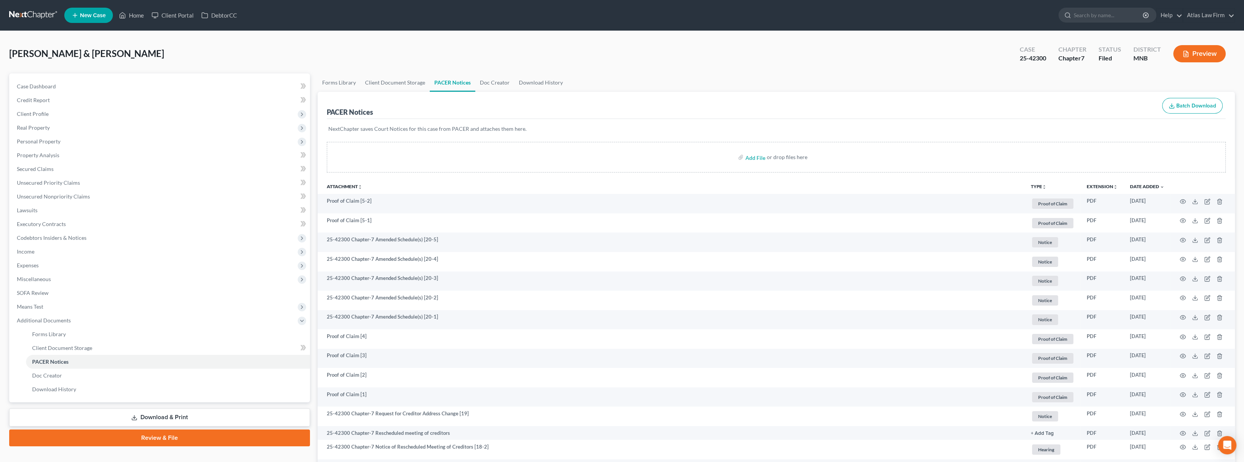
click at [1196, 47] on button "Preview" at bounding box center [1199, 53] width 52 height 17
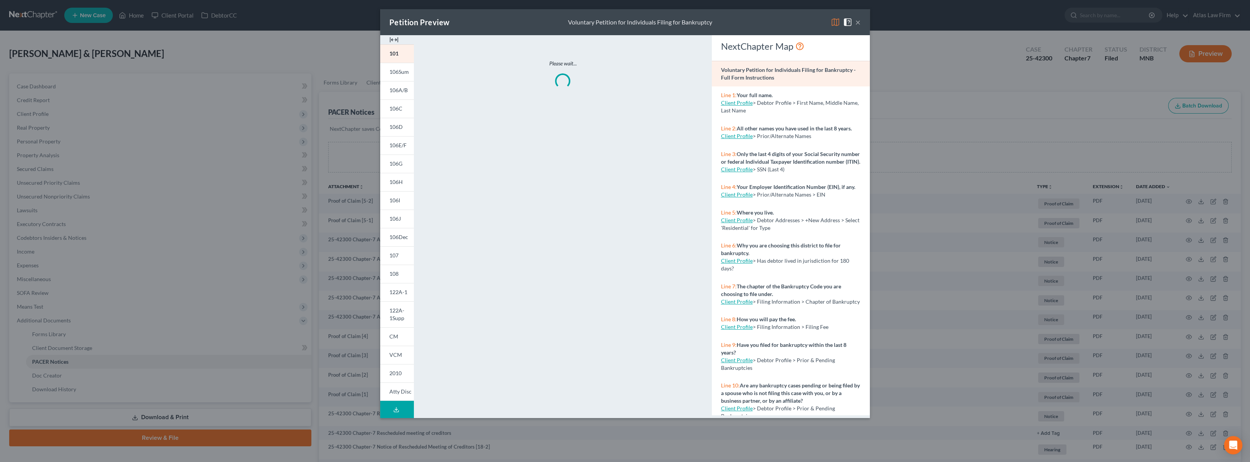
click at [830, 24] on div "Petition Preview Voluntary Petition for Individuals Filing for Bankruptcy ×" at bounding box center [625, 22] width 490 height 26
click at [837, 21] on img at bounding box center [835, 22] width 9 height 9
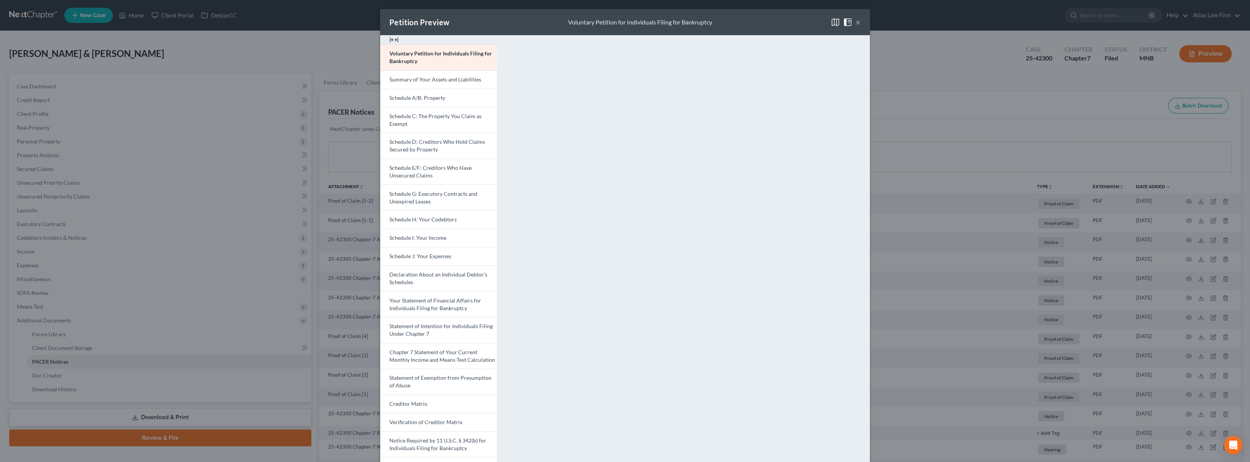
click at [443, 100] on link "Schedule A/B: Property" at bounding box center [438, 98] width 117 height 18
click at [855, 25] on button "×" at bounding box center [857, 22] width 5 height 9
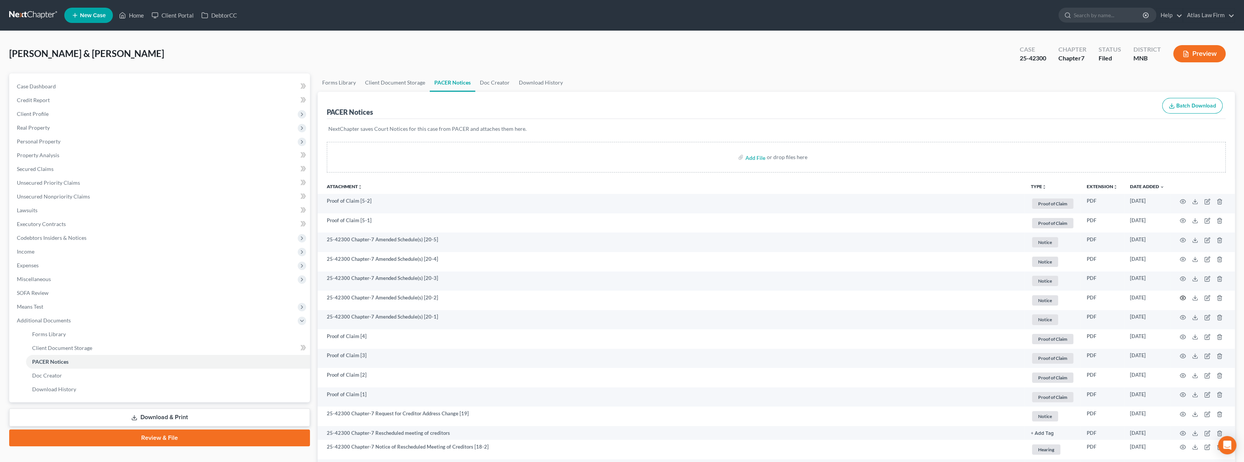
click at [1182, 297] on circle "button" at bounding box center [1183, 298] width 2 height 2
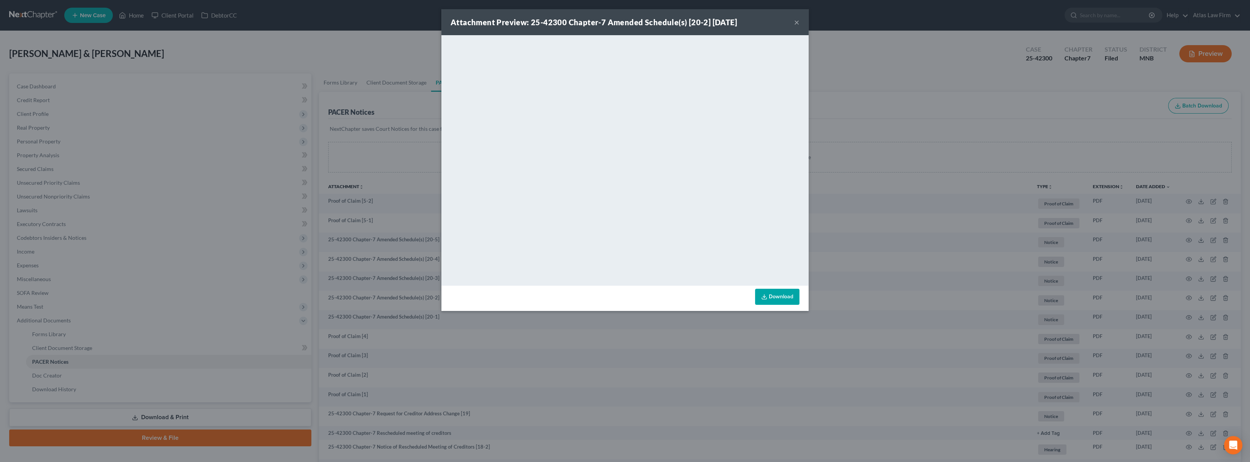
drag, startPoint x: 797, startPoint y: 19, endPoint x: 774, endPoint y: 37, distance: 29.2
click at [797, 19] on button "×" at bounding box center [796, 22] width 5 height 9
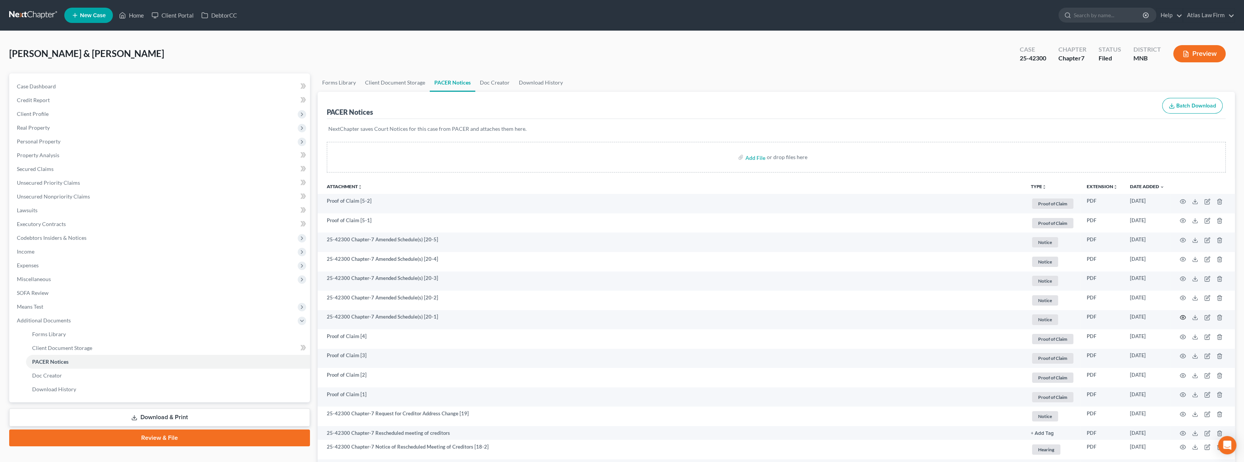
click at [1181, 316] on icon "button" at bounding box center [1182, 317] width 6 height 6
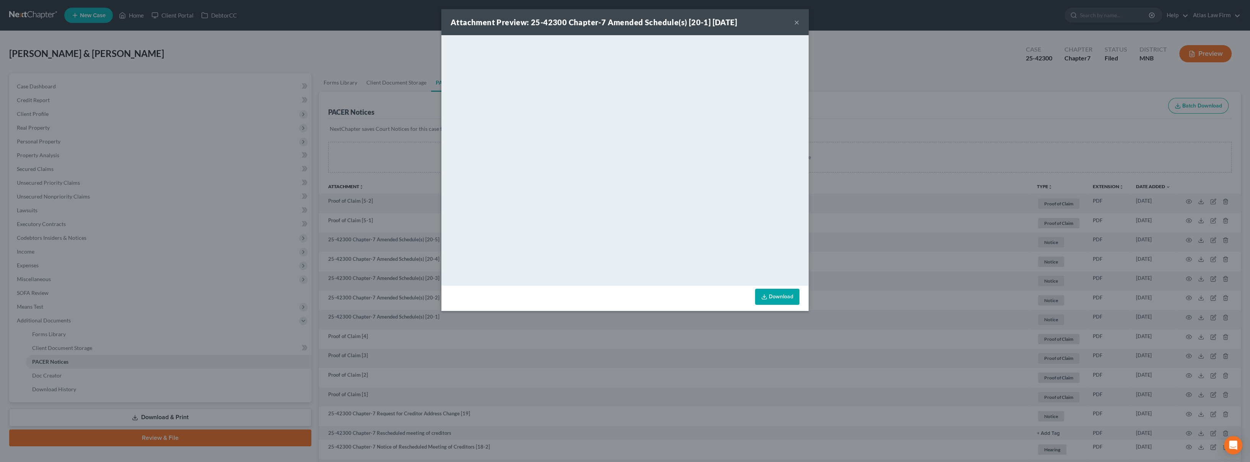
click at [753, 24] on div "Attachment Preview: 25-42300 Chapter-7 Amended Schedule(s) [20-1] [DATE] ×" at bounding box center [624, 22] width 367 height 26
